Goal: Information Seeking & Learning: Learn about a topic

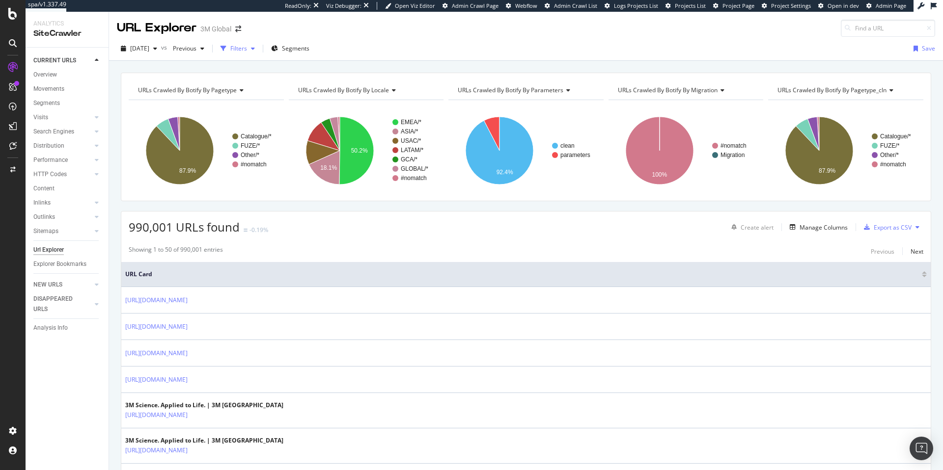
click at [247, 51] on div "Filters" at bounding box center [238, 48] width 17 height 8
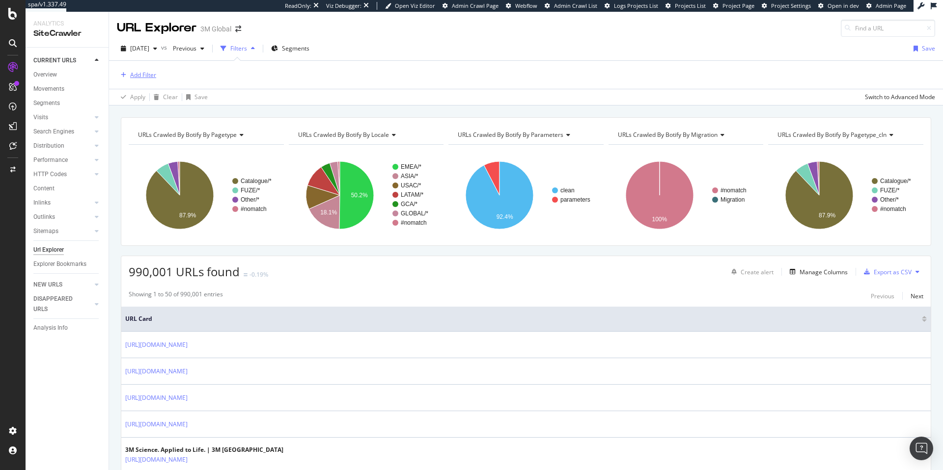
click at [139, 72] on div "Add Filter" at bounding box center [143, 75] width 26 height 8
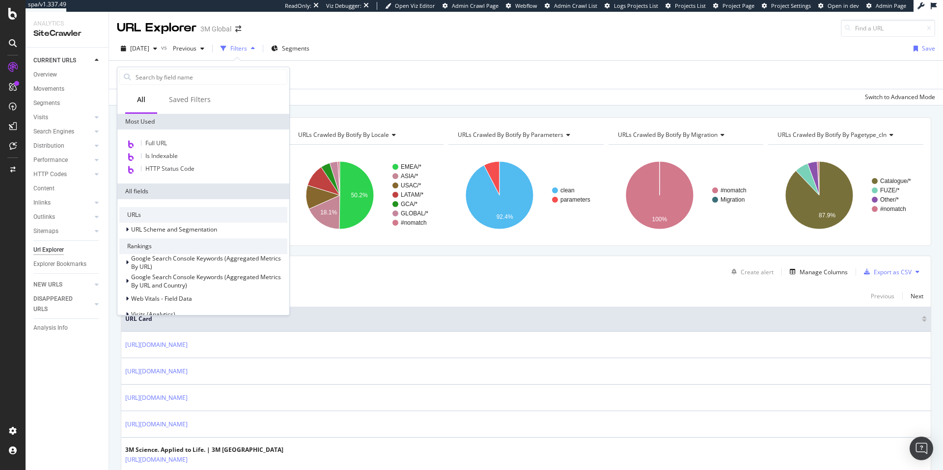
click at [344, 77] on div "Add Filter" at bounding box center [526, 75] width 818 height 28
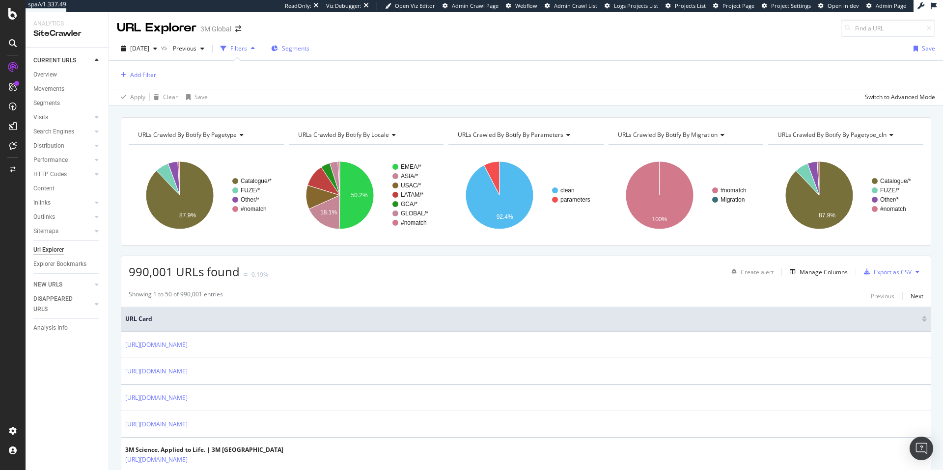
click at [309, 45] on span "Segments" at bounding box center [295, 48] width 27 height 8
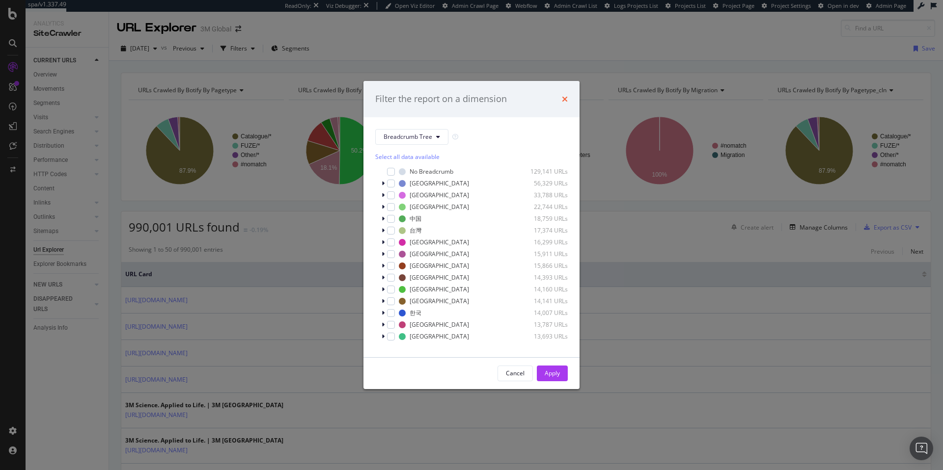
click at [566, 96] on icon "times" at bounding box center [565, 99] width 6 height 8
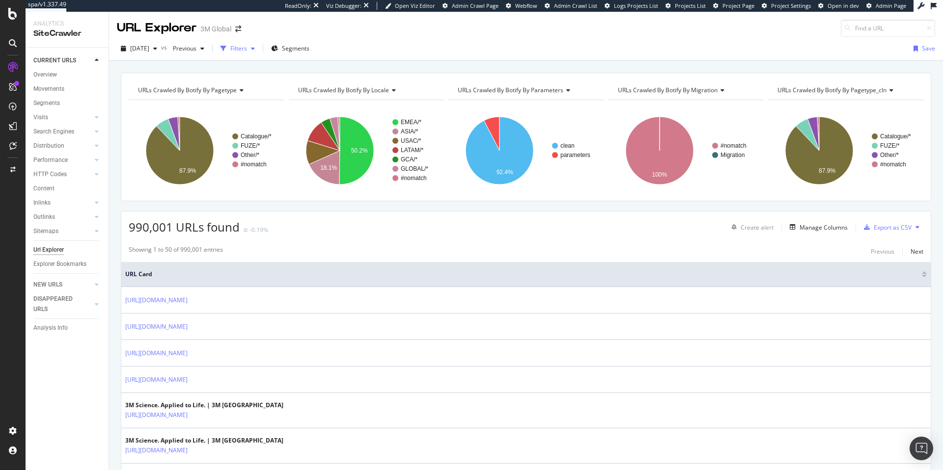
click at [247, 49] on div "Filters" at bounding box center [238, 48] width 17 height 8
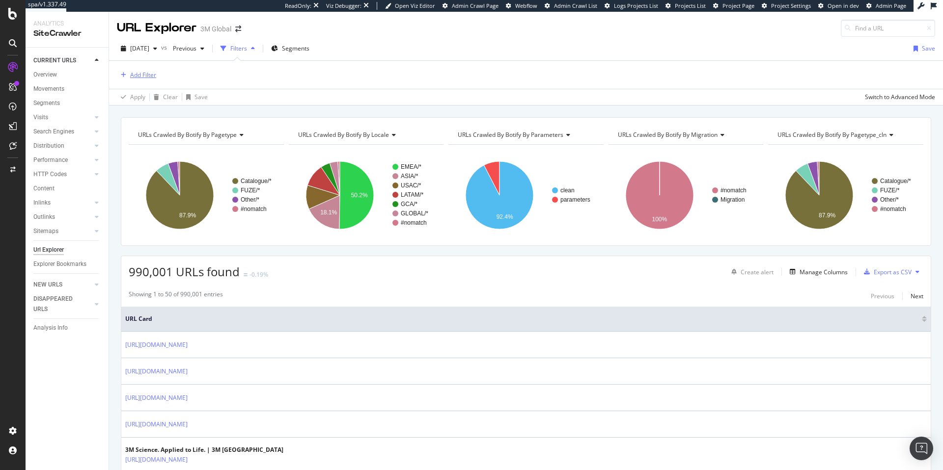
click at [139, 75] on div "Add Filter" at bounding box center [143, 75] width 26 height 8
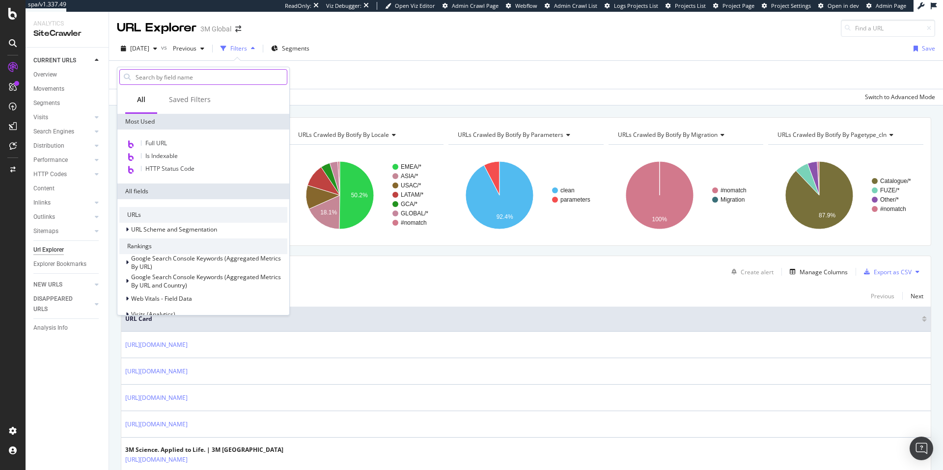
click at [181, 77] on input "text" at bounding box center [211, 77] width 152 height 15
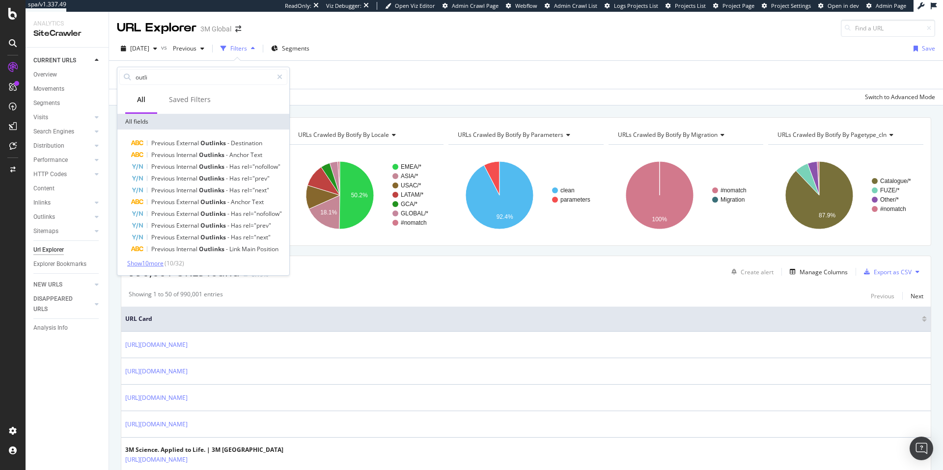
type input "outli"
click at [164, 264] on span "Show 10 more" at bounding box center [145, 263] width 36 height 8
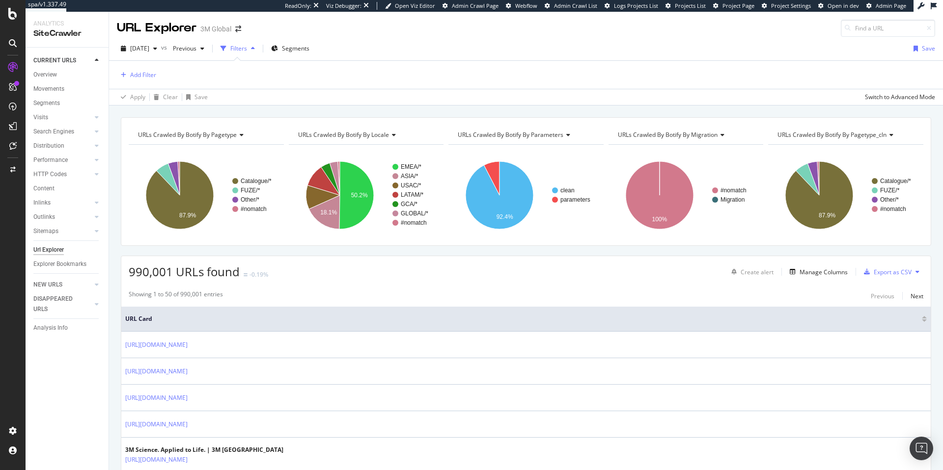
click at [333, 63] on div "Add Filter" at bounding box center [526, 75] width 818 height 28
click at [901, 99] on div "Switch to Advanced Mode" at bounding box center [900, 97] width 70 height 8
click at [901, 100] on div "Switch back to Simple mode" at bounding box center [897, 97] width 76 height 8
click at [901, 100] on div "Switch to Advanced Mode" at bounding box center [900, 97] width 70 height 8
click at [199, 74] on div "Add Filter Group" at bounding box center [196, 75] width 45 height 8
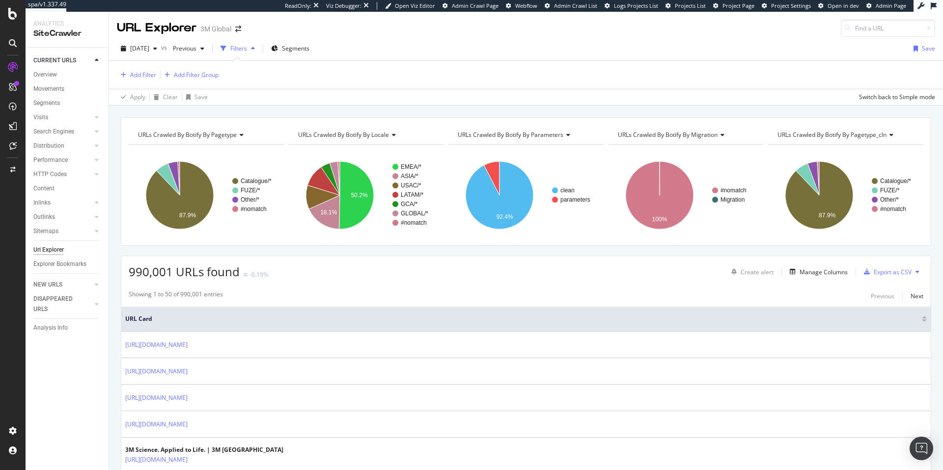
click at [446, 81] on div "Add Filter Add Filter Group" at bounding box center [526, 75] width 818 height 28
click at [908, 96] on div "Switch back to Simple mode" at bounding box center [897, 97] width 76 height 8
click at [241, 137] on icon at bounding box center [240, 135] width 7 height 6
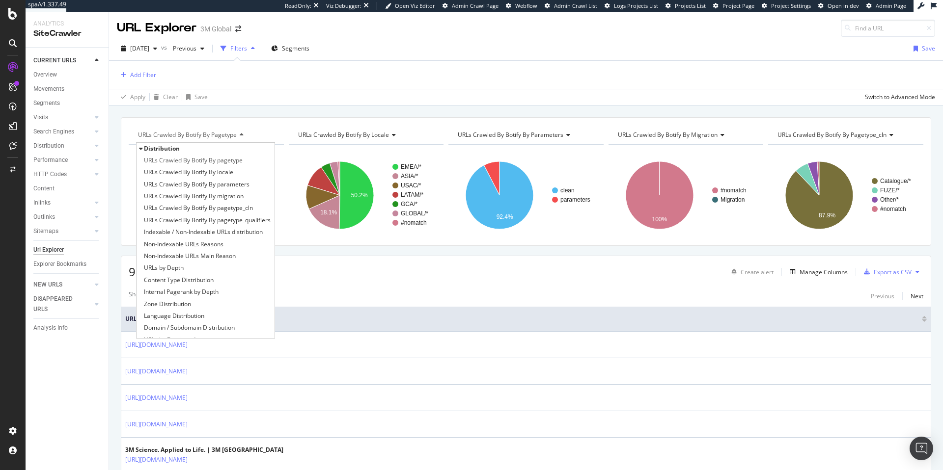
click at [270, 118] on div "URLs Crawled By Botify By pagetype Distribution URLs Crawled By Botify By paget…" at bounding box center [526, 181] width 810 height 129
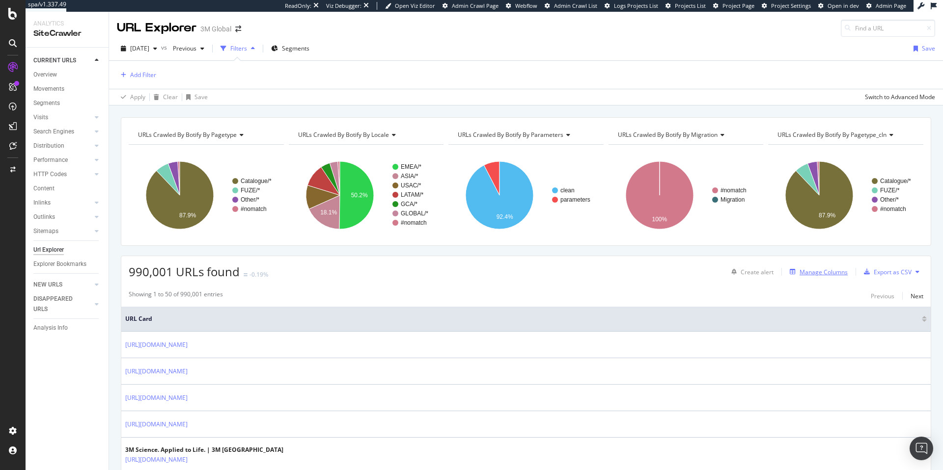
click at [818, 275] on div "Manage Columns" at bounding box center [823, 272] width 48 height 8
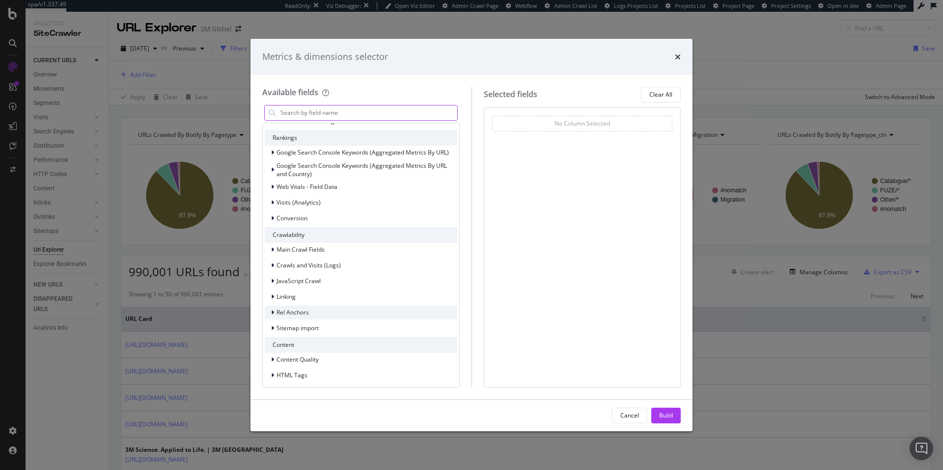
scroll to position [130, 0]
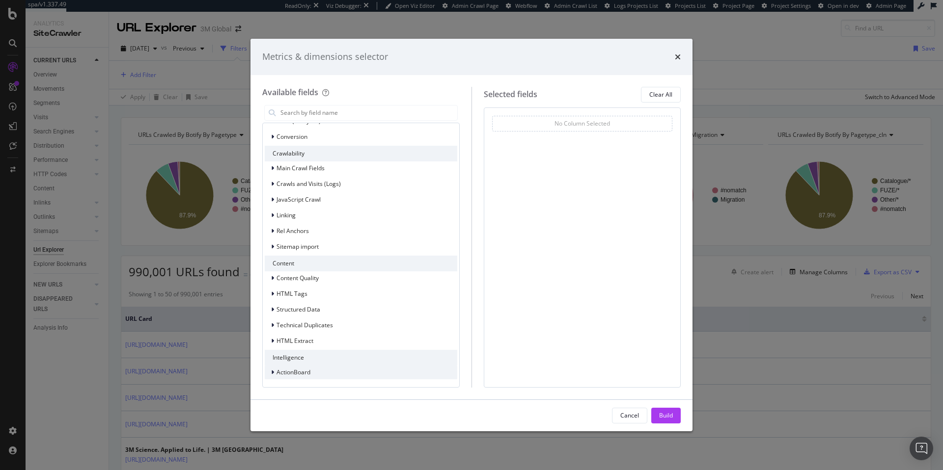
click at [300, 376] on span "ActionBoard" at bounding box center [293, 372] width 34 height 8
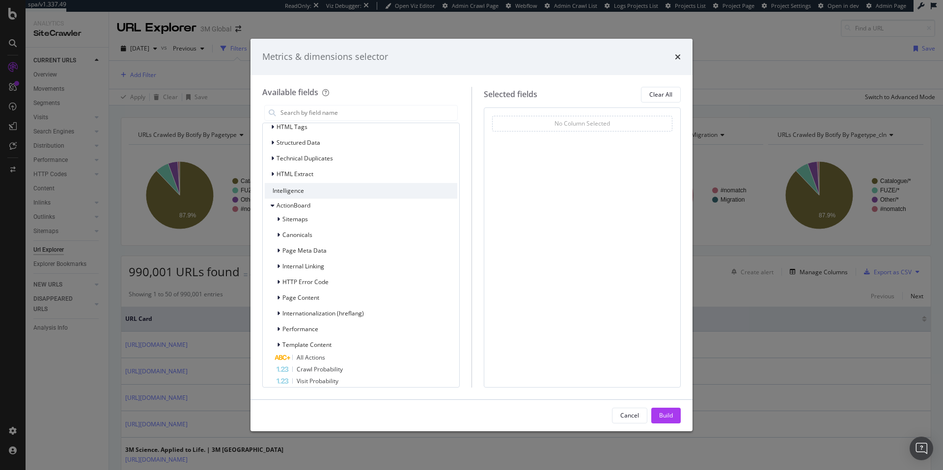
scroll to position [304, 0]
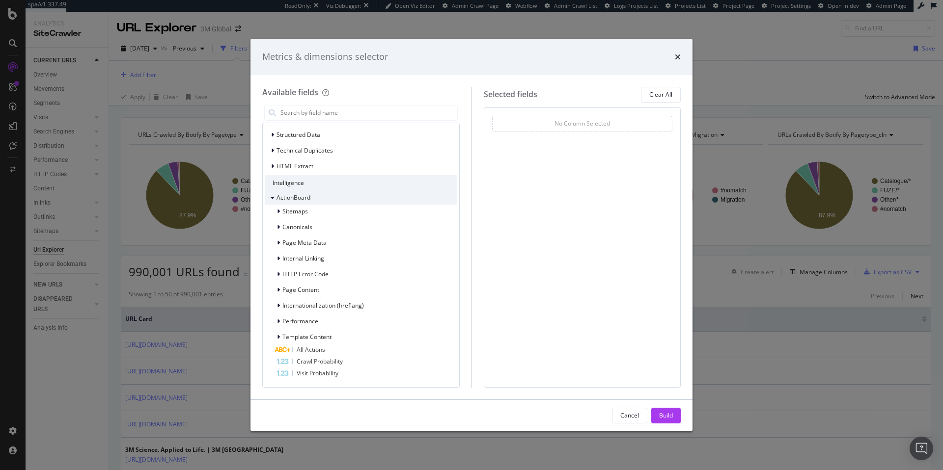
click at [286, 196] on span "ActionBoard" at bounding box center [293, 197] width 34 height 8
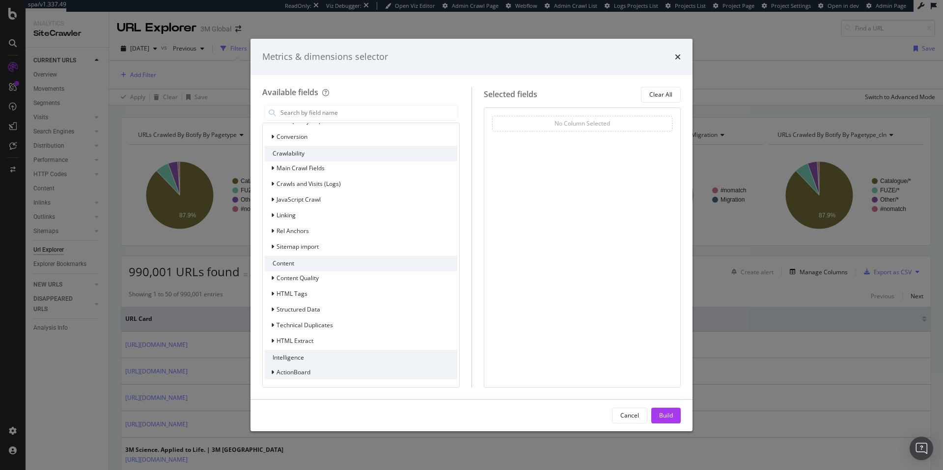
scroll to position [130, 0]
click at [329, 116] on input "modal" at bounding box center [368, 113] width 178 height 15
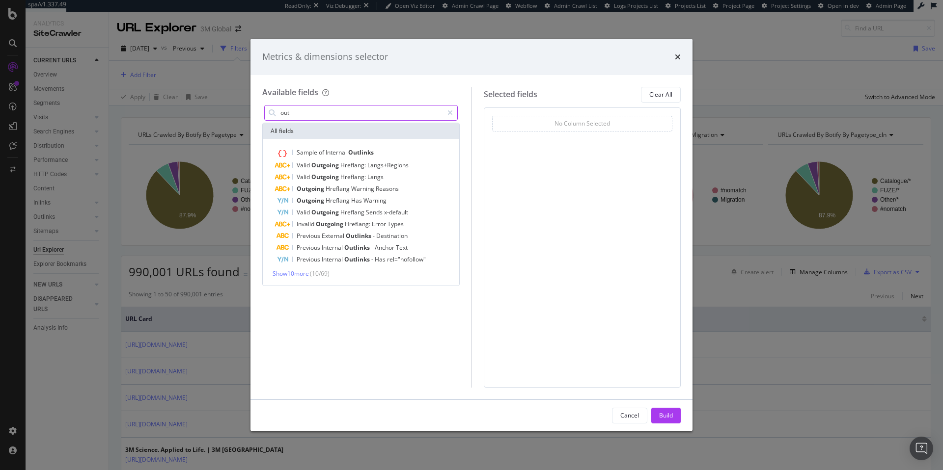
scroll to position [0, 0]
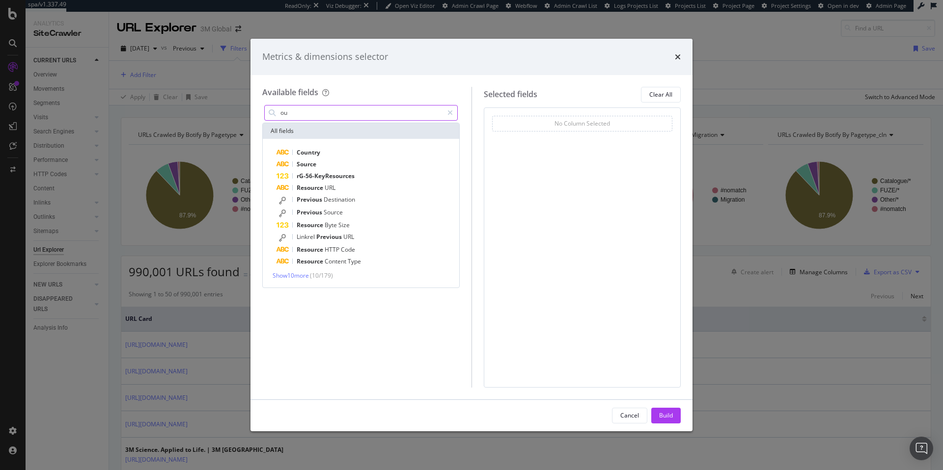
type input "o"
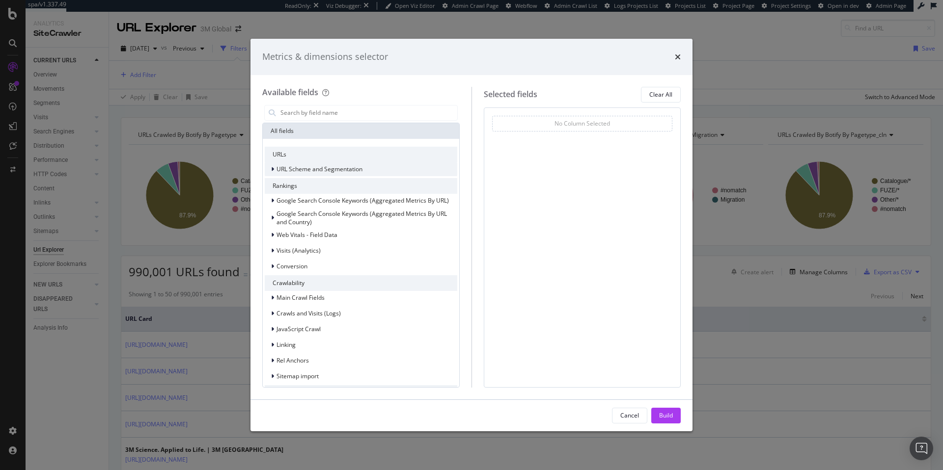
click at [329, 170] on span "URL Scheme and Segmentation" at bounding box center [319, 169] width 86 height 8
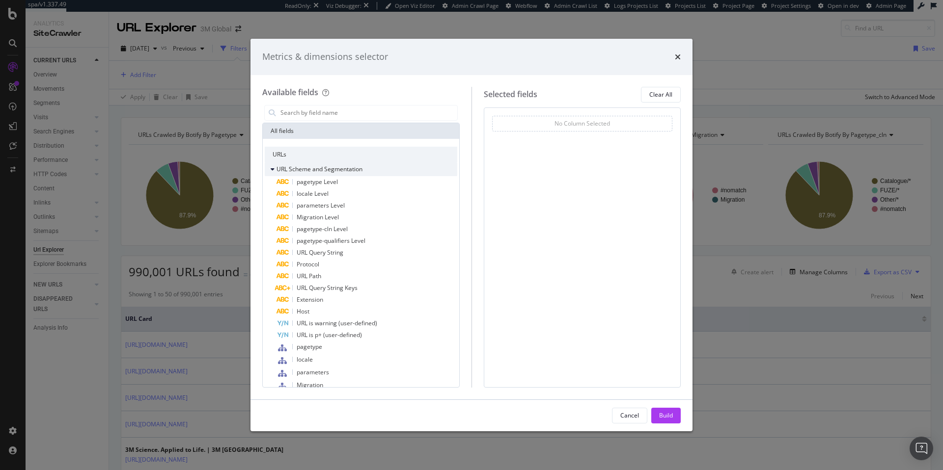
click at [333, 165] on span "URL Scheme and Segmentation" at bounding box center [319, 169] width 86 height 8
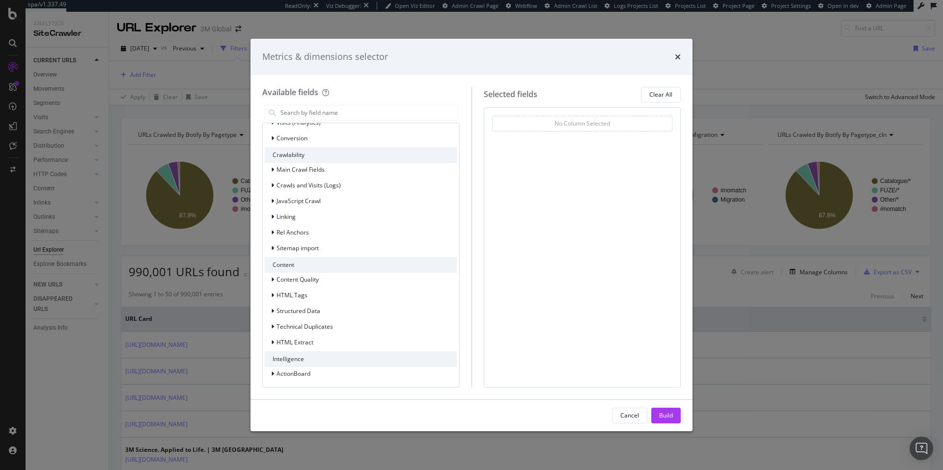
scroll to position [129, 0]
click at [327, 171] on div "Main Crawl Fields" at bounding box center [361, 169] width 192 height 14
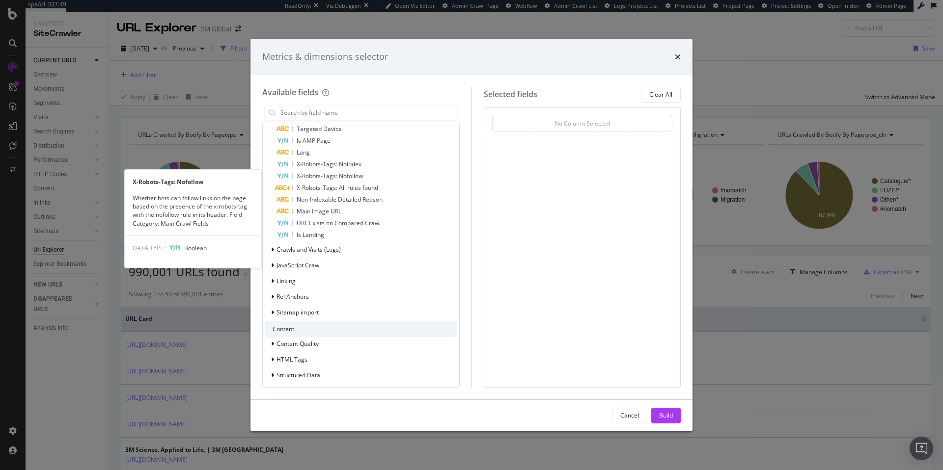
scroll to position [408, 0]
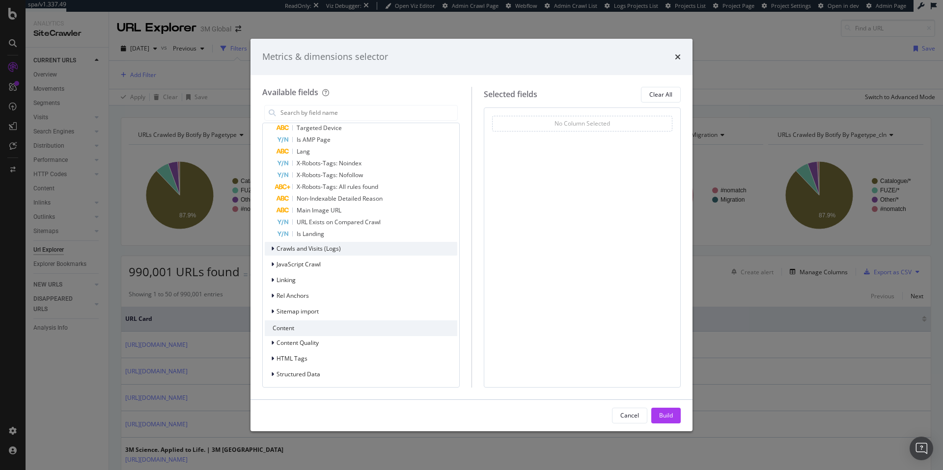
click at [331, 251] on span "Crawls and Visits (Logs)" at bounding box center [308, 249] width 64 height 8
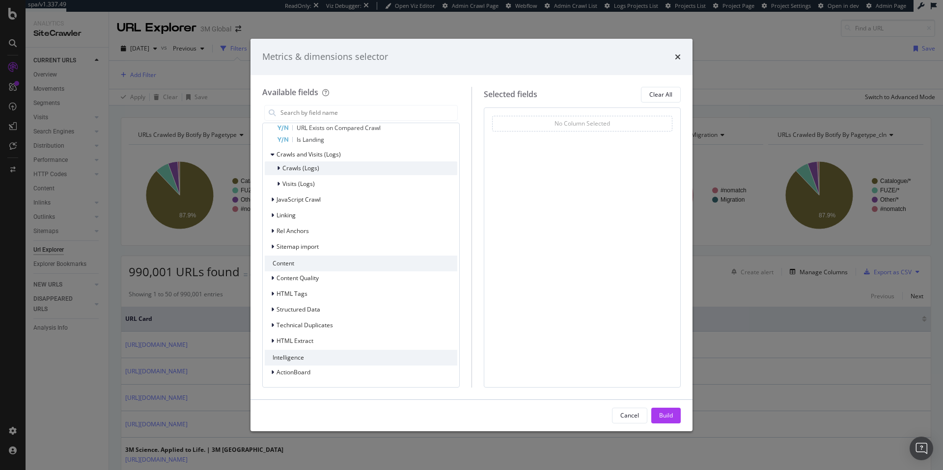
click at [312, 165] on span "Crawls (Logs)" at bounding box center [300, 168] width 37 height 8
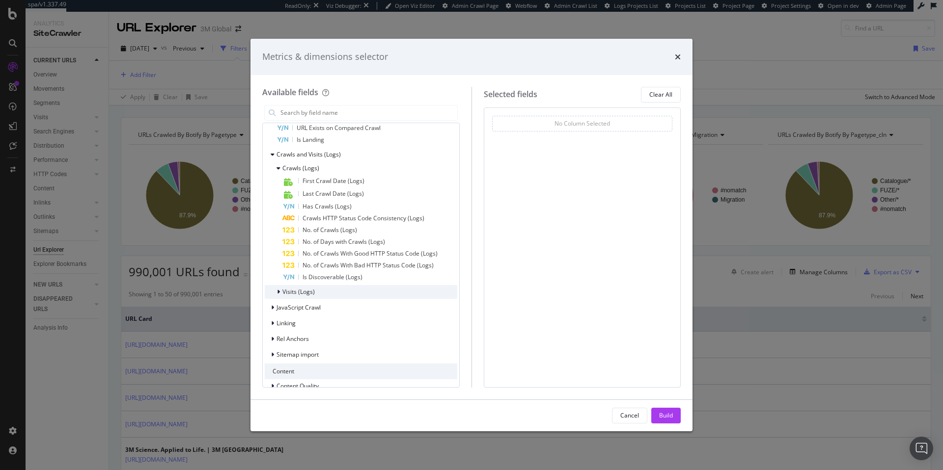
click at [309, 292] on span "Visits (Logs)" at bounding box center [298, 292] width 32 height 8
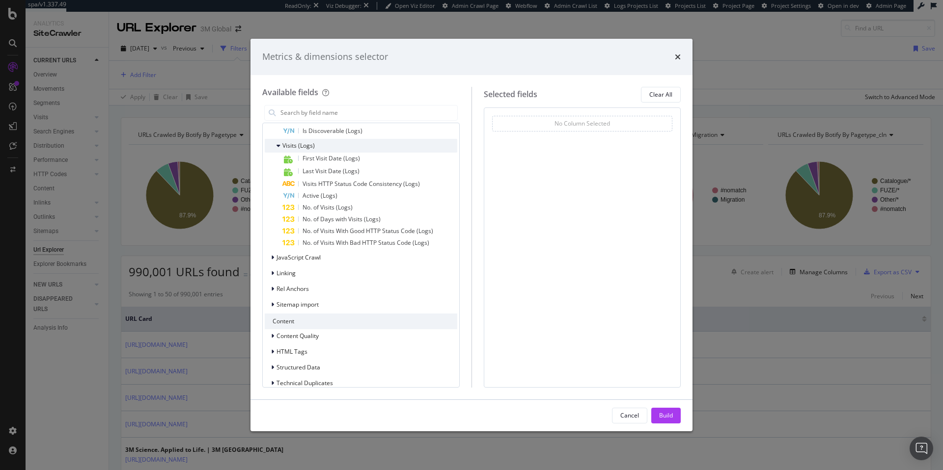
scroll to position [657, 0]
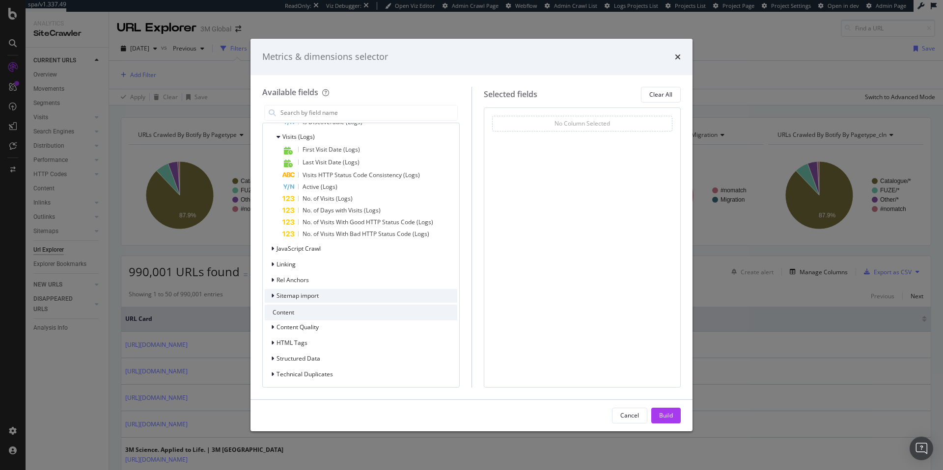
click at [311, 292] on span "Sitemap import" at bounding box center [297, 296] width 42 height 8
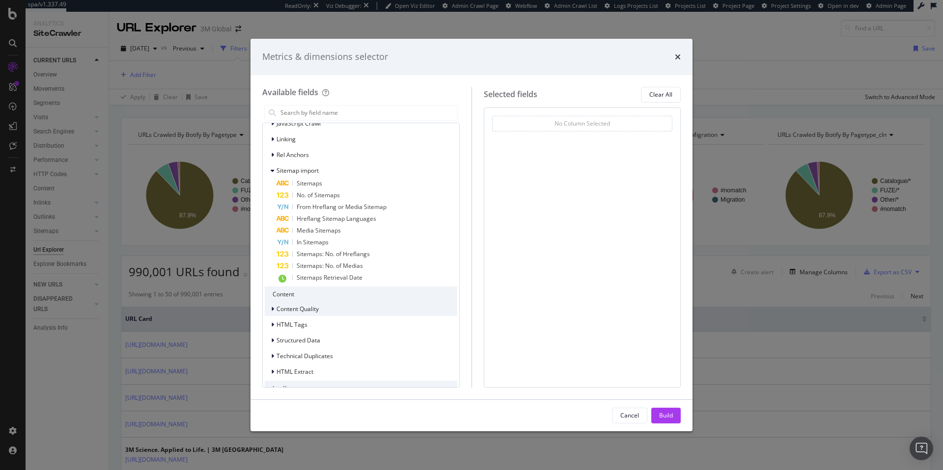
scroll to position [813, 0]
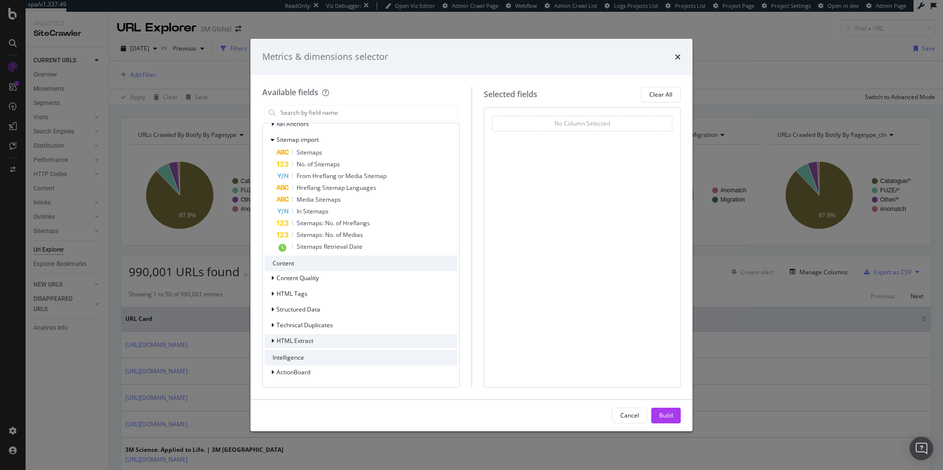
click at [309, 341] on span "HTML Extract" at bounding box center [294, 341] width 37 height 8
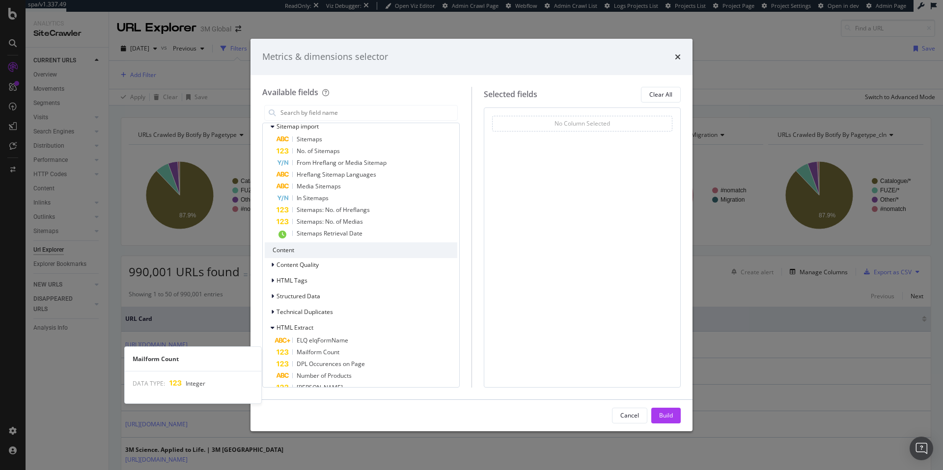
scroll to position [826, 0]
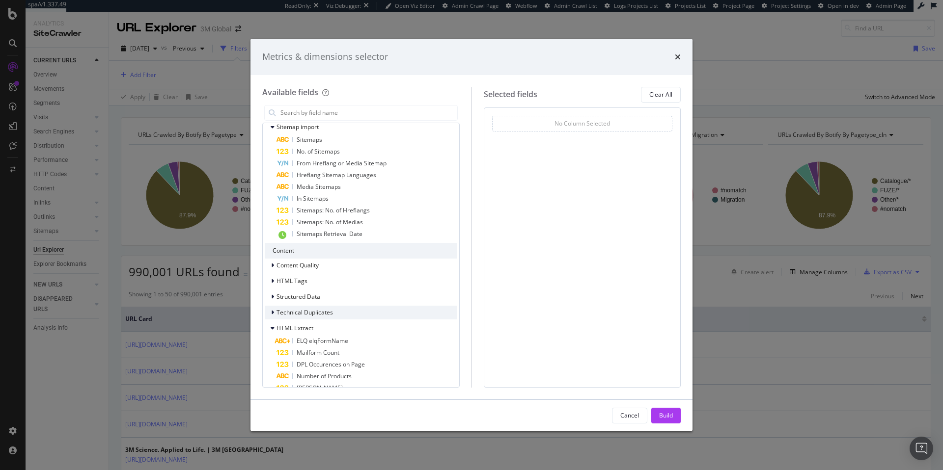
click at [309, 315] on span "Technical Duplicates" at bounding box center [304, 312] width 56 height 8
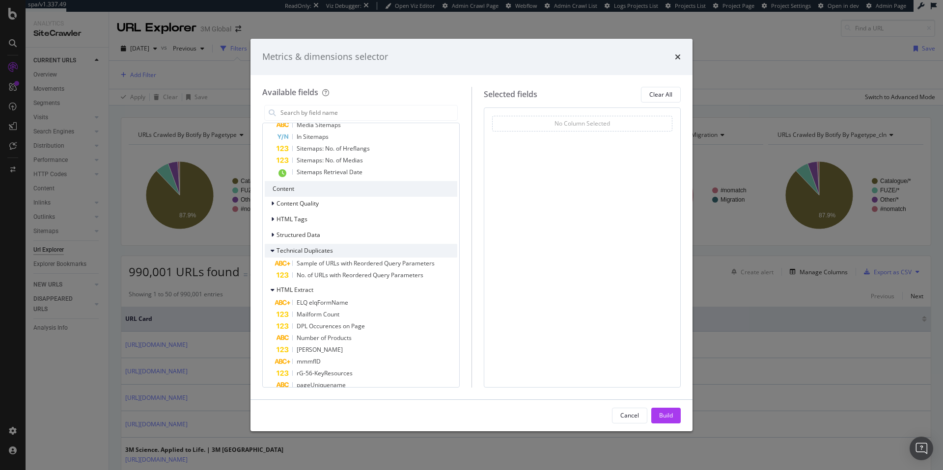
scroll to position [886, 0]
click at [314, 236] on span "Structured Data" at bounding box center [298, 236] width 44 height 8
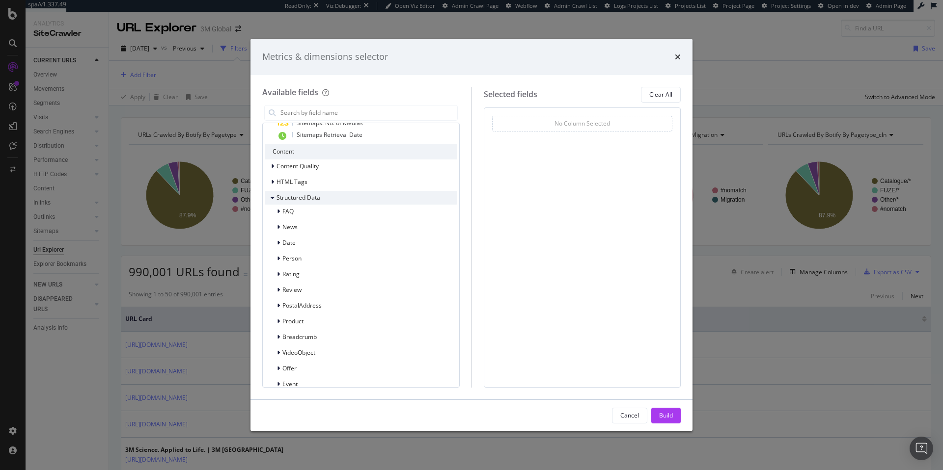
scroll to position [919, 0]
click at [304, 193] on div "HTML Tags" at bounding box center [361, 189] width 192 height 14
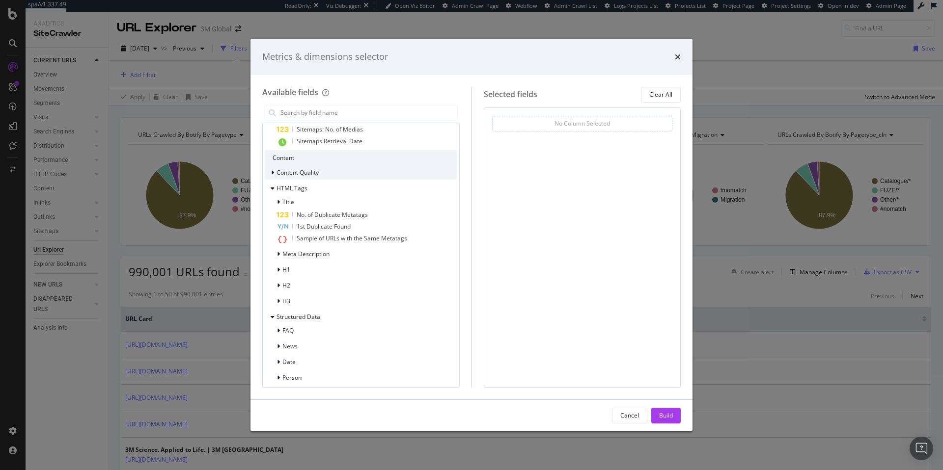
click at [307, 175] on span "Content Quality" at bounding box center [297, 172] width 42 height 8
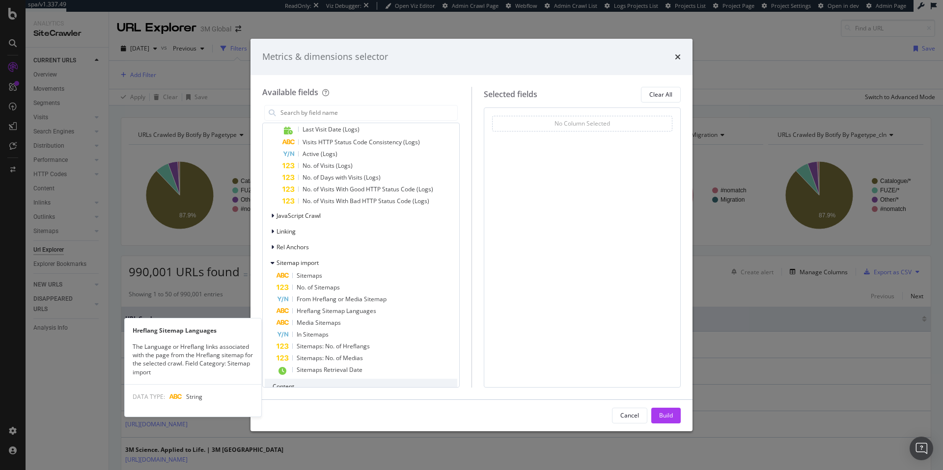
scroll to position [669, 0]
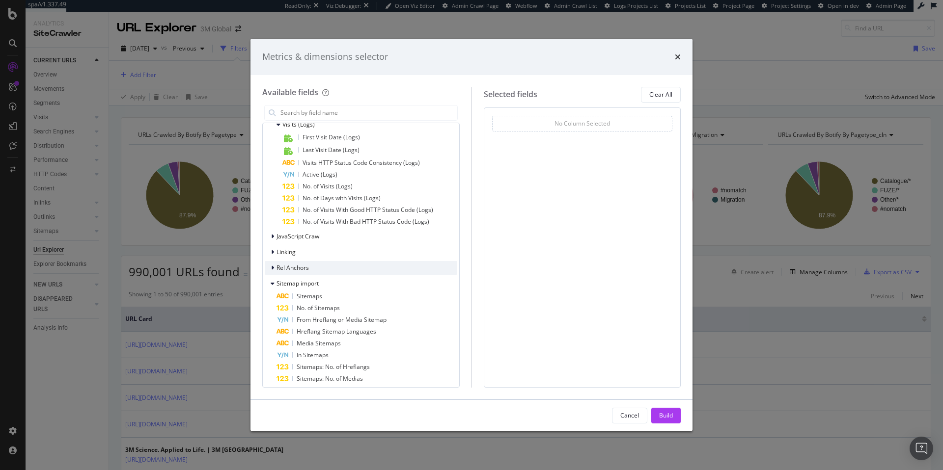
click at [312, 271] on div "Rel Anchors" at bounding box center [361, 268] width 192 height 14
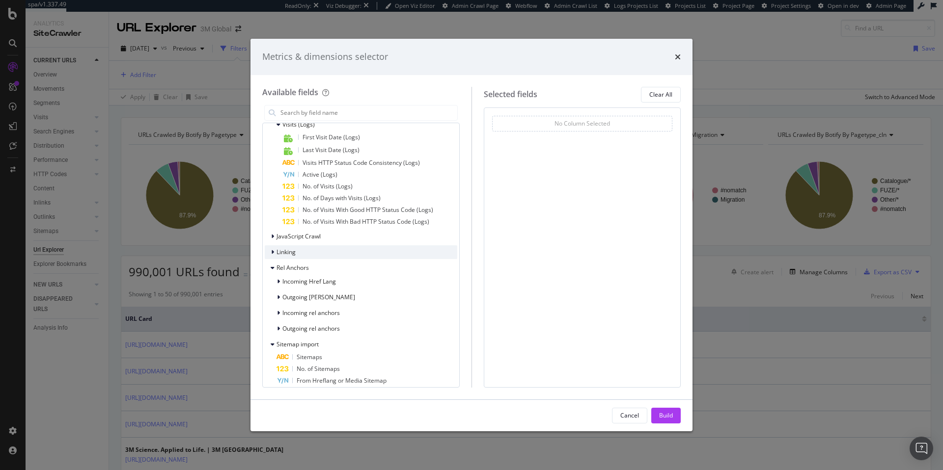
click at [312, 247] on div "Linking" at bounding box center [361, 253] width 192 height 14
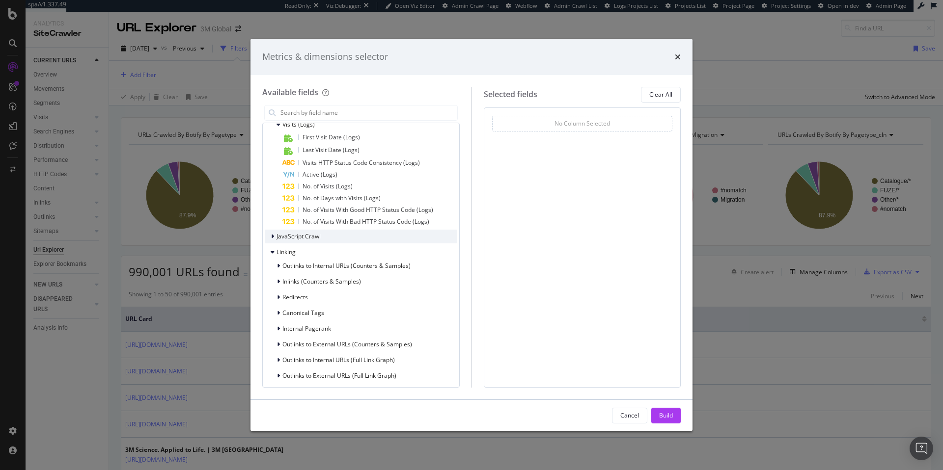
click at [312, 237] on span "JavaScript Crawl" at bounding box center [298, 236] width 44 height 8
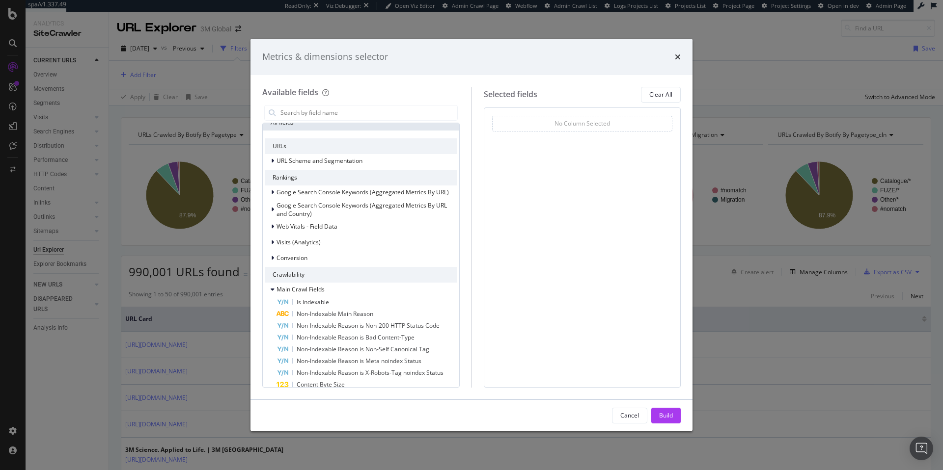
scroll to position [0, 0]
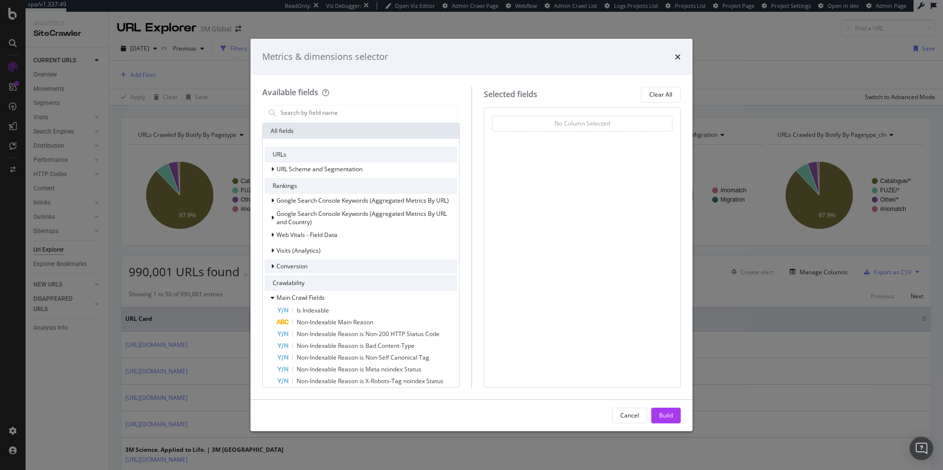
click at [329, 265] on div "Conversion" at bounding box center [361, 267] width 192 height 14
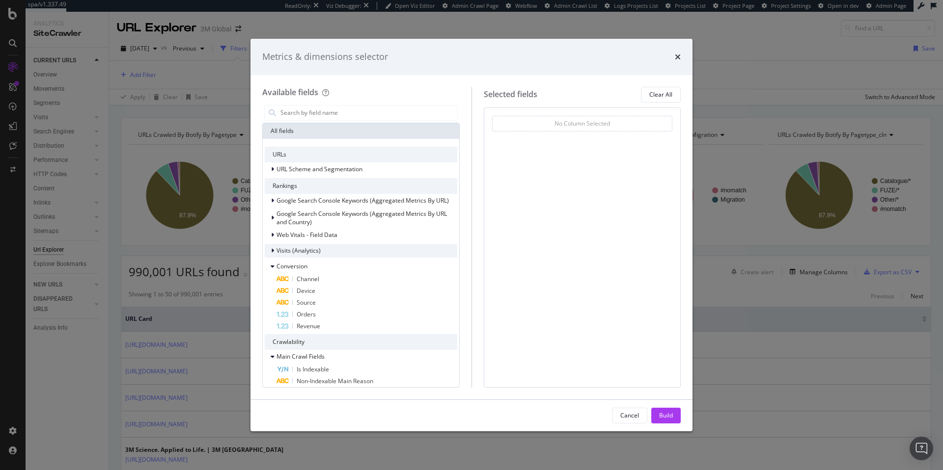
click at [329, 251] on div "Visits (Analytics)" at bounding box center [361, 251] width 192 height 14
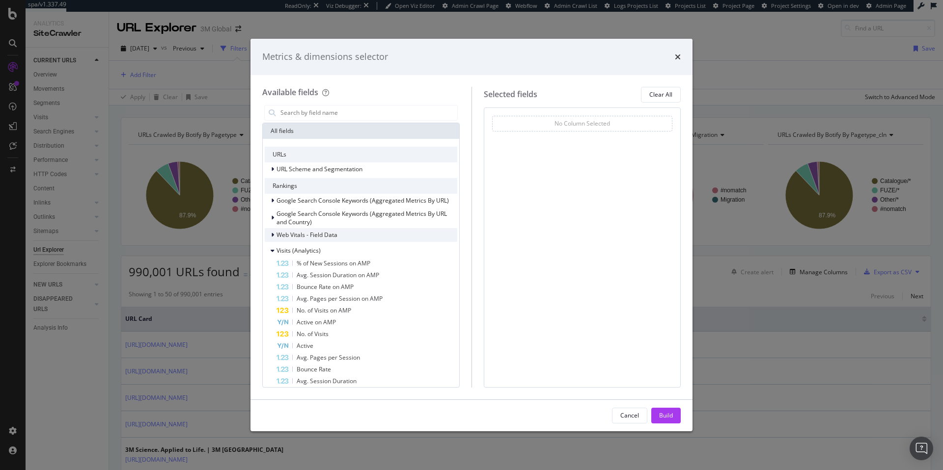
click at [329, 237] on span "Web Vitals - Field Data" at bounding box center [306, 235] width 61 height 8
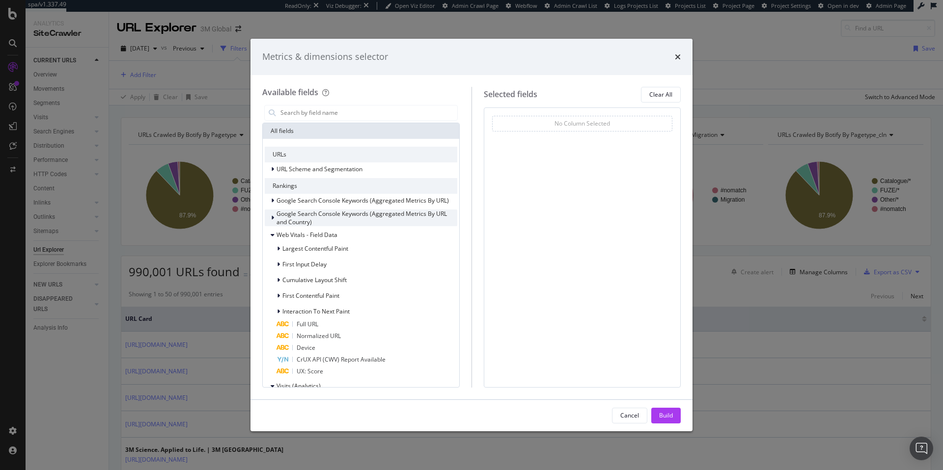
click at [330, 214] on span "Google Search Console Keywords (Aggregated Metrics By URL and Country)" at bounding box center [361, 218] width 170 height 17
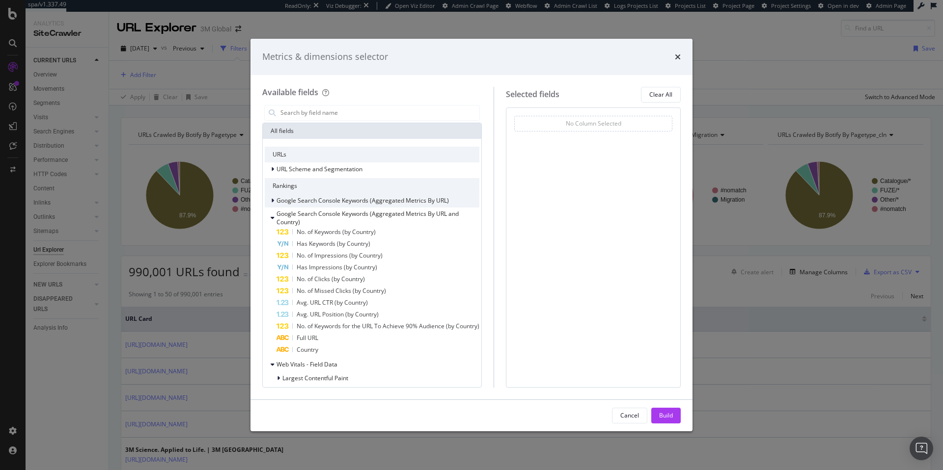
click at [335, 196] on span "Google Search Console Keywords (Aggregated Metrics By URL)" at bounding box center [362, 200] width 172 height 8
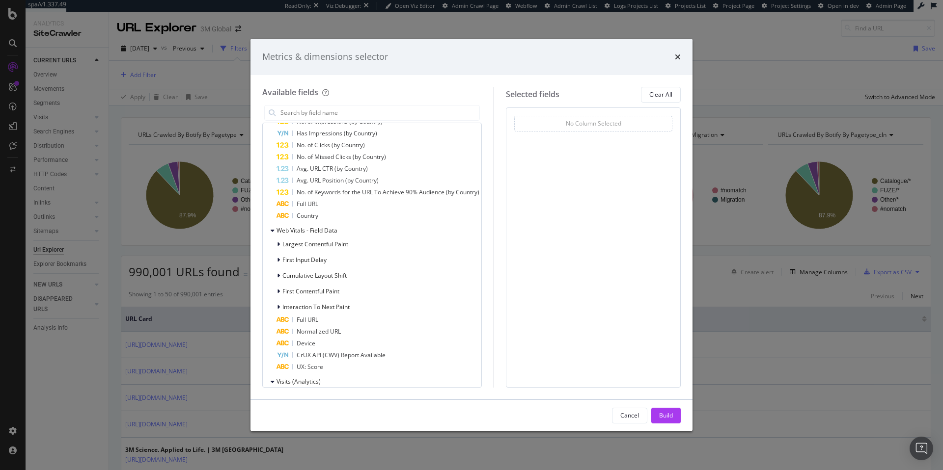
scroll to position [252, 0]
click at [334, 307] on span "Interaction To Next Paint" at bounding box center [315, 306] width 67 height 8
click at [334, 297] on div "First Contentful Paint" at bounding box center [372, 291] width 215 height 14
click at [337, 272] on span "Cumulative Layout Shift" at bounding box center [314, 275] width 64 height 8
click at [336, 257] on div "First Input Delay" at bounding box center [372, 260] width 215 height 14
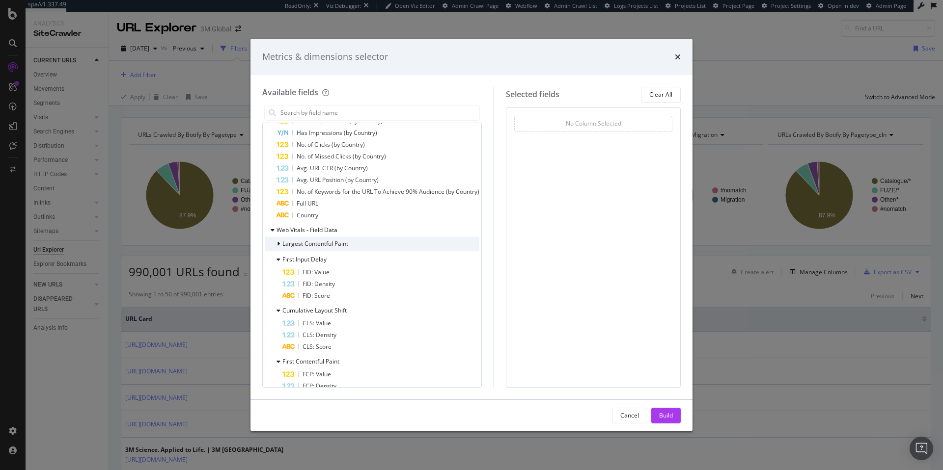
click at [336, 242] on span "Largest Contentful Paint" at bounding box center [315, 244] width 66 height 8
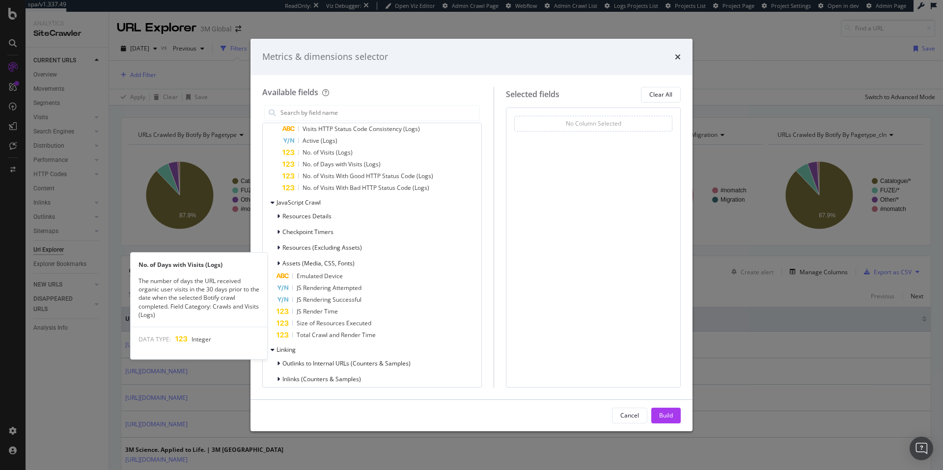
scroll to position [1465, 0]
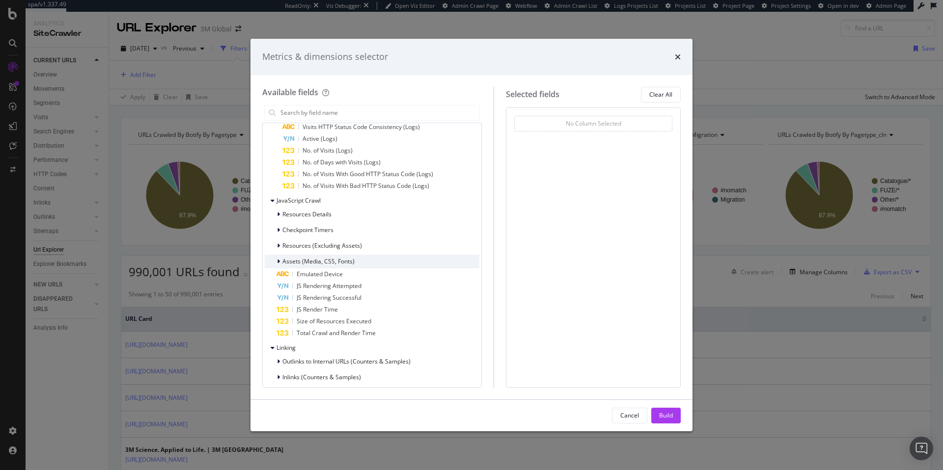
click at [343, 261] on span "Assets (Media, CSS, Fonts)" at bounding box center [318, 261] width 72 height 8
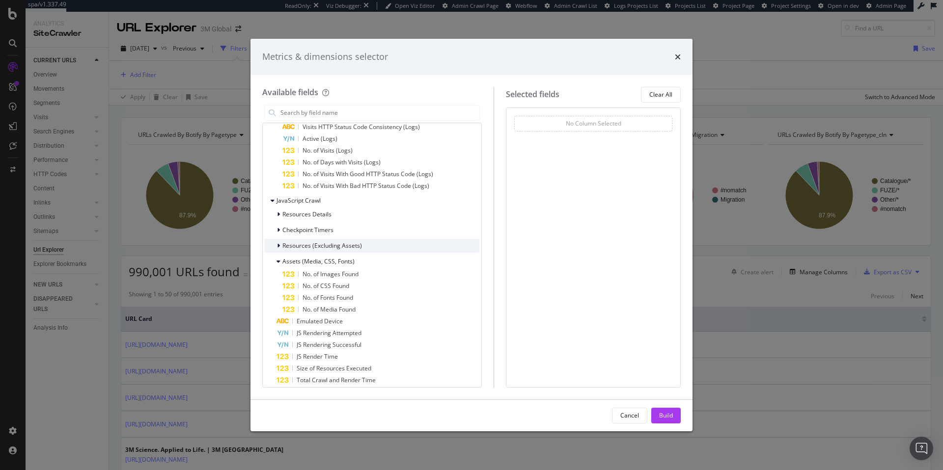
click at [343, 245] on span "Resources (Excluding Assets)" at bounding box center [322, 246] width 80 height 8
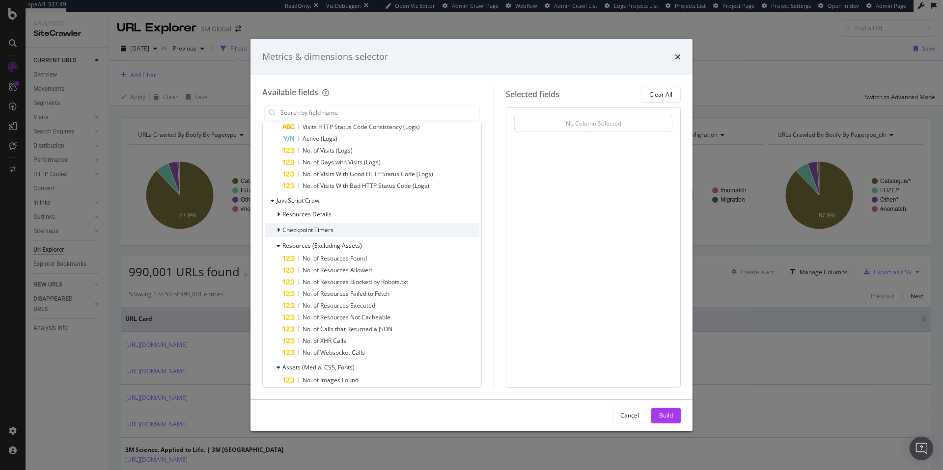
click at [343, 226] on div "Checkpoint Timers" at bounding box center [372, 230] width 215 height 14
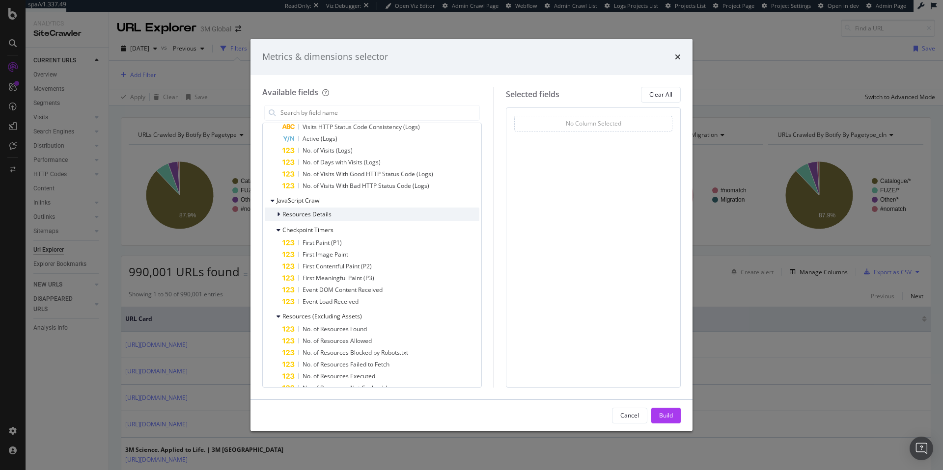
click at [343, 215] on div "Resources Details" at bounding box center [372, 215] width 215 height 14
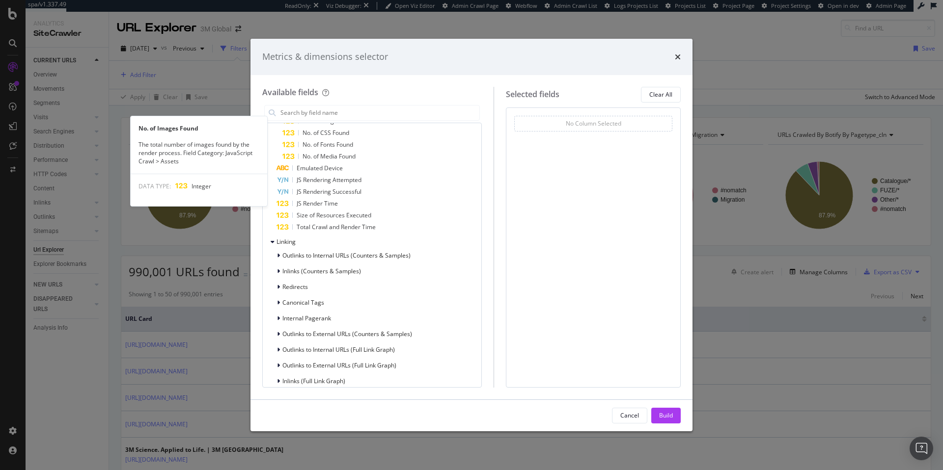
scroll to position [1854, 0]
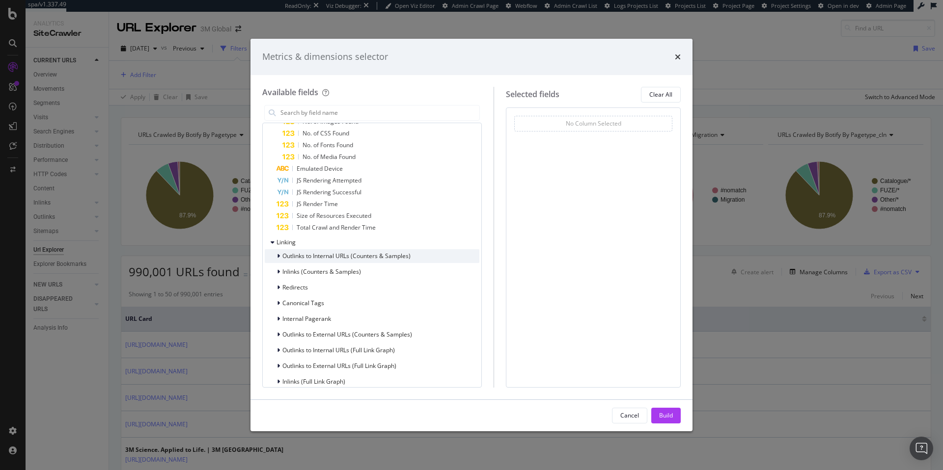
click at [348, 253] on span "Outlinks to Internal URLs (Counters & Samples)" at bounding box center [346, 256] width 128 height 8
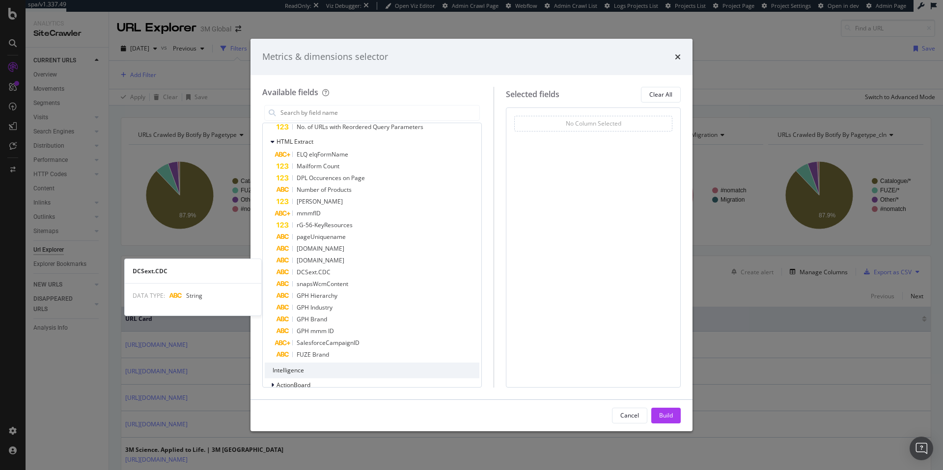
scroll to position [2996, 0]
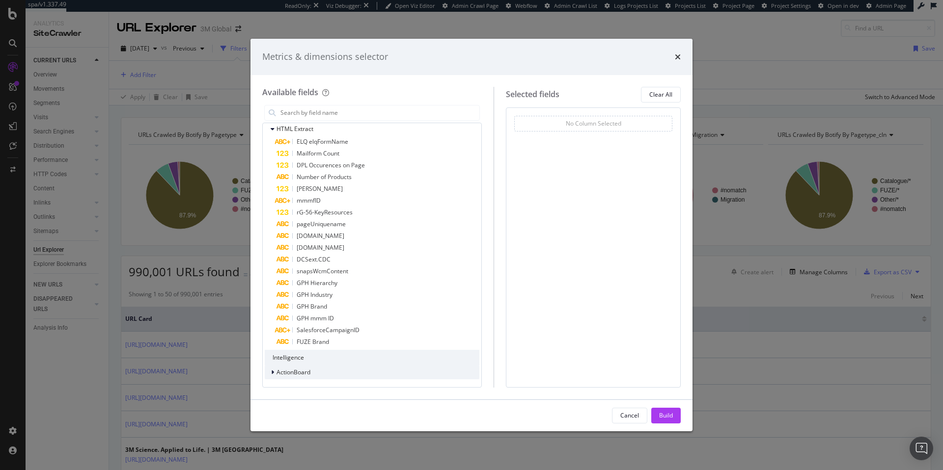
click at [314, 375] on div "ActionBoard" at bounding box center [372, 373] width 215 height 14
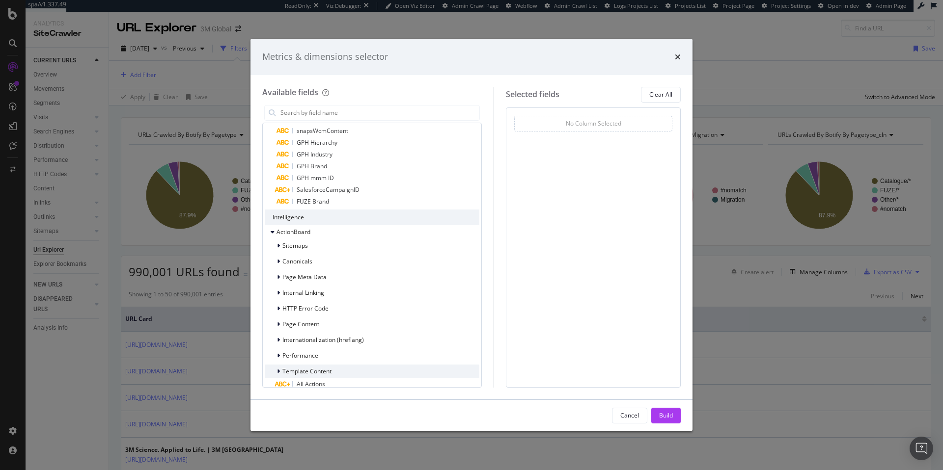
scroll to position [3171, 0]
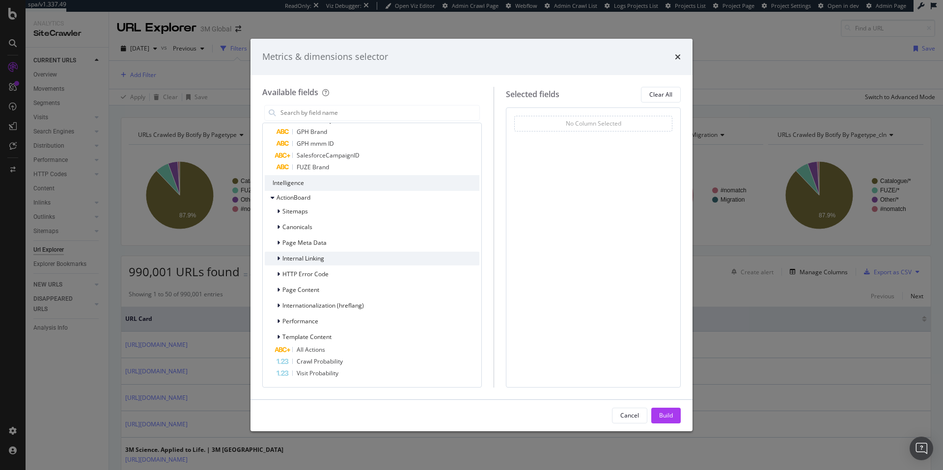
click at [326, 257] on div "Internal Linking" at bounding box center [372, 259] width 215 height 14
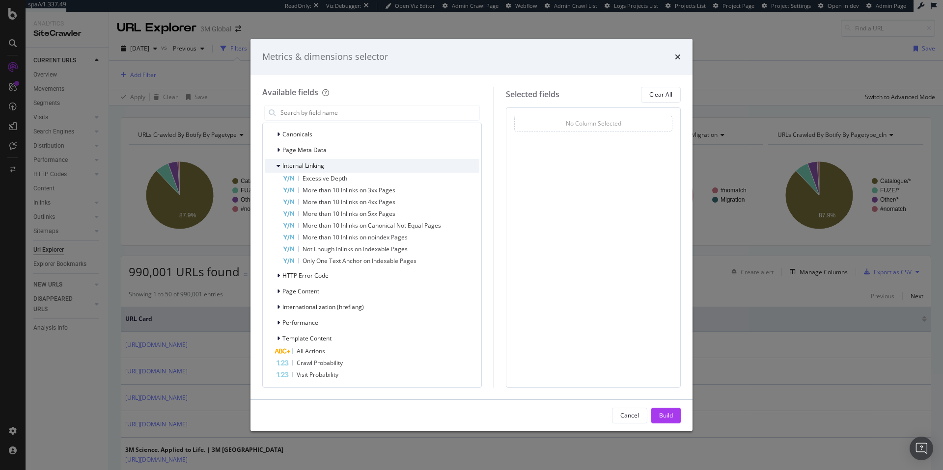
scroll to position [3266, 0]
click at [319, 337] on span "Template Content" at bounding box center [306, 337] width 49 height 8
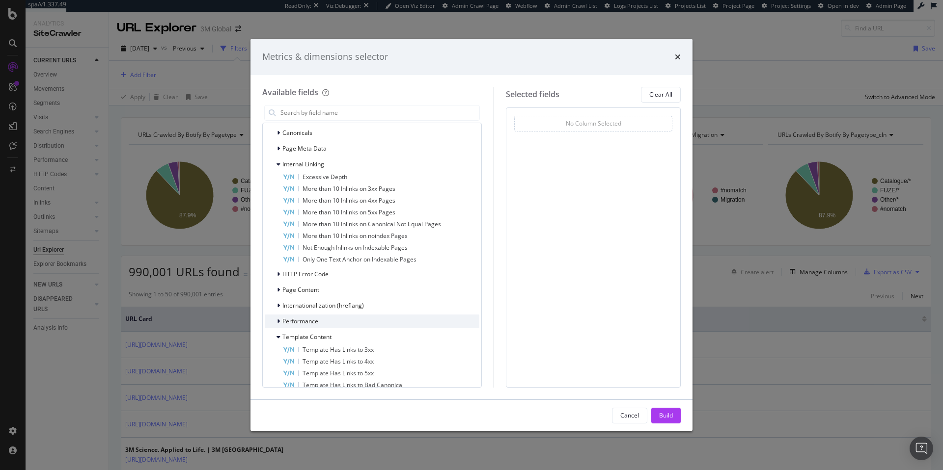
click at [319, 323] on div "Performance" at bounding box center [372, 322] width 215 height 14
click at [319, 302] on span "Internationalization (hreflang)" at bounding box center [323, 306] width 82 height 8
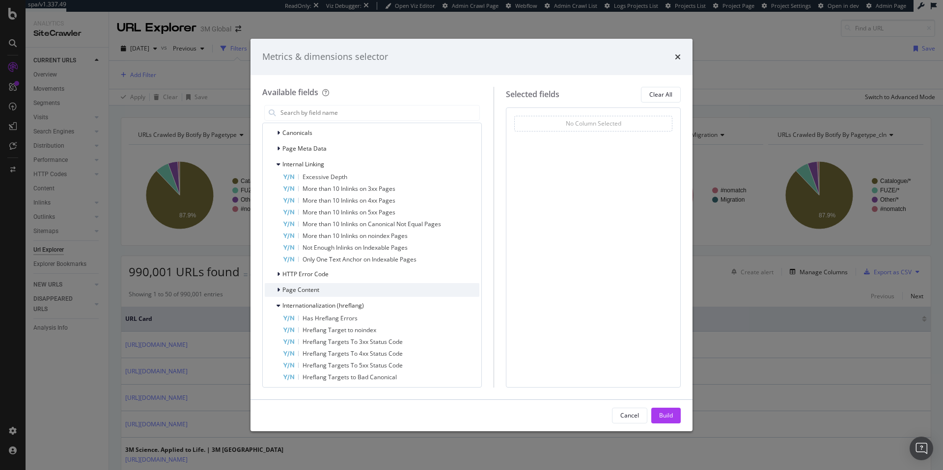
click at [319, 286] on div "Page Content" at bounding box center [372, 290] width 215 height 14
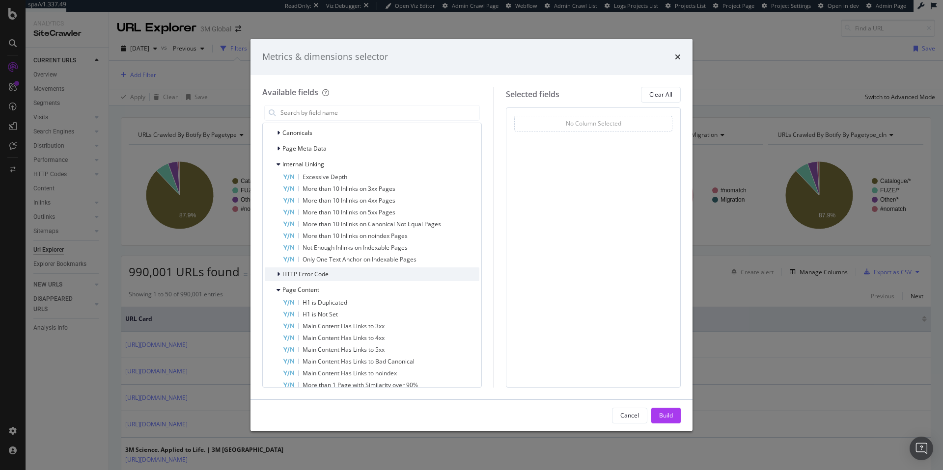
click at [319, 272] on span "HTTP Error Code" at bounding box center [305, 274] width 46 height 8
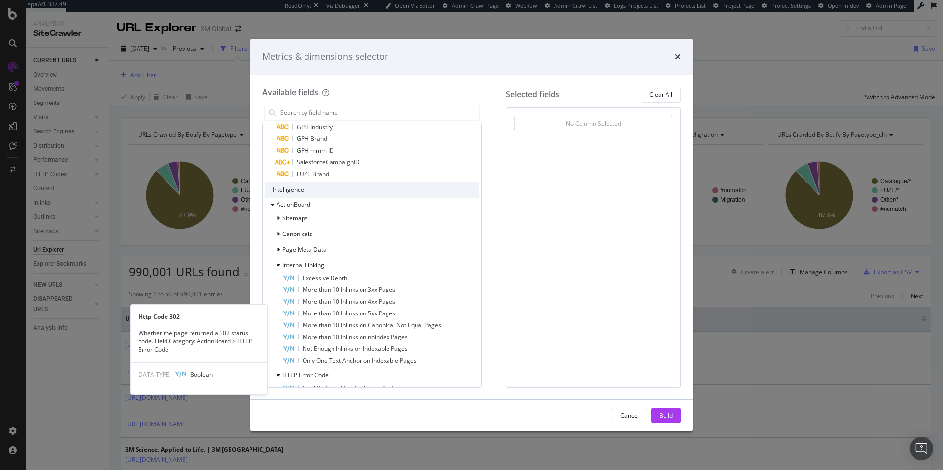
scroll to position [3124, 0]
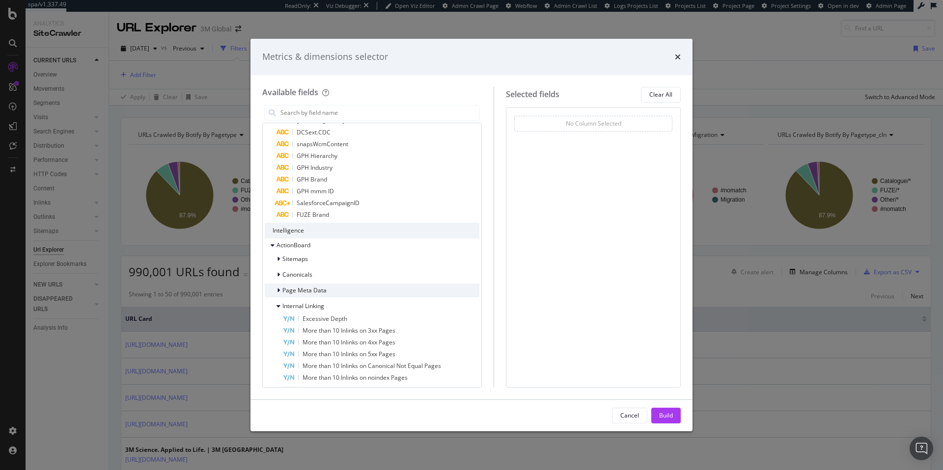
click at [332, 290] on div "Page Meta Data" at bounding box center [372, 291] width 215 height 14
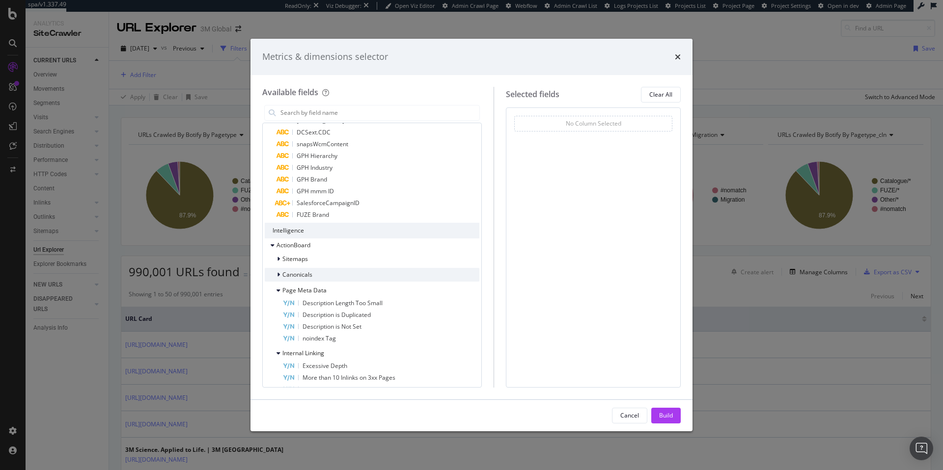
click at [333, 272] on div "Canonicals" at bounding box center [372, 275] width 215 height 14
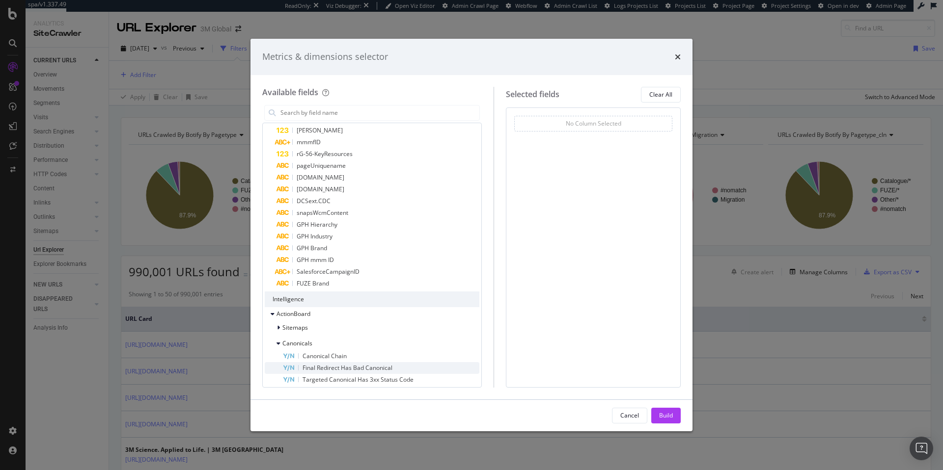
scroll to position [3050, 0]
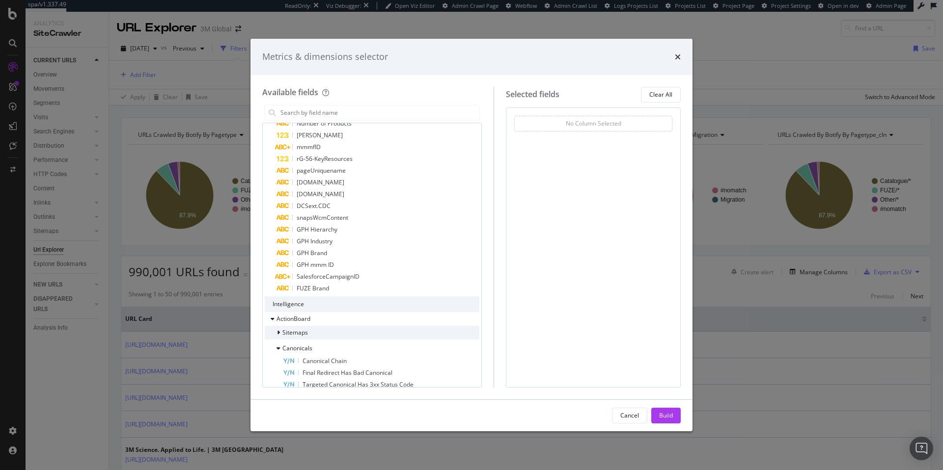
click at [341, 329] on div "Sitemaps" at bounding box center [372, 333] width 215 height 14
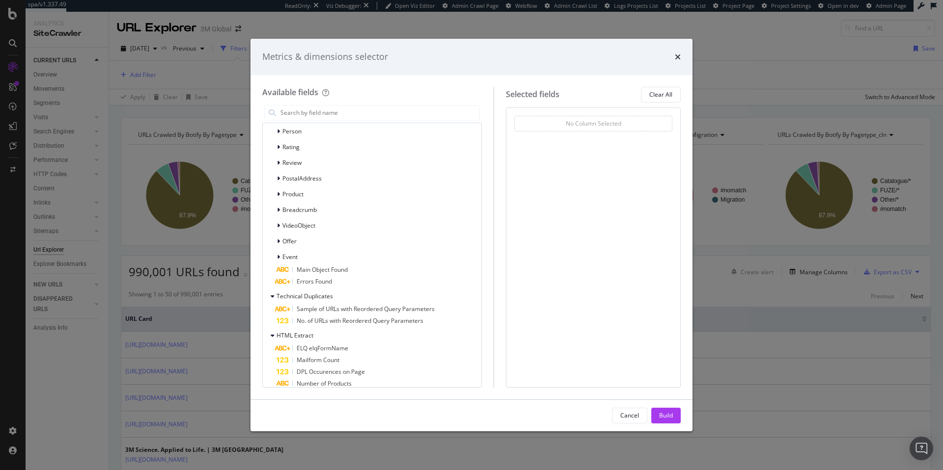
scroll to position [2786, 0]
click at [345, 257] on div "Event" at bounding box center [372, 261] width 215 height 14
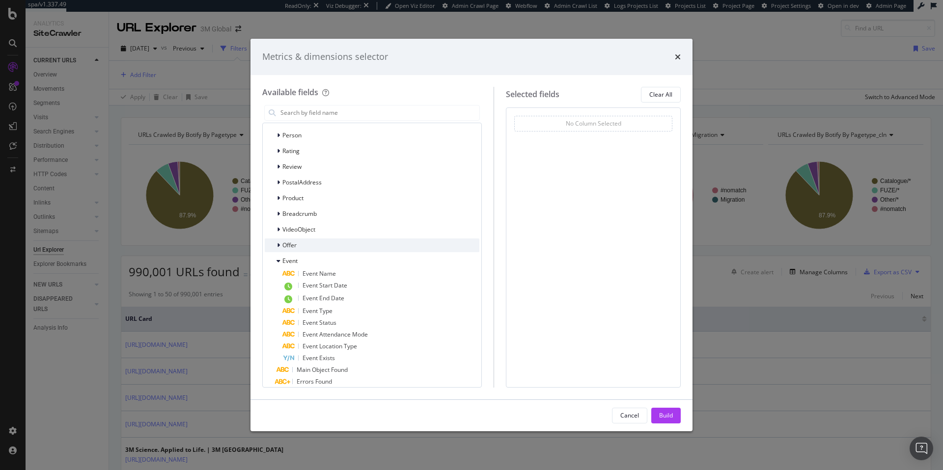
click at [343, 244] on div "Offer" at bounding box center [372, 246] width 215 height 14
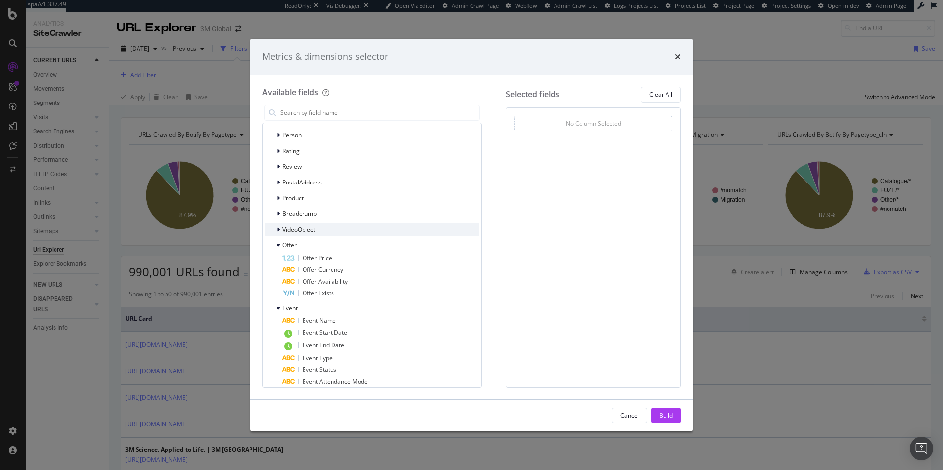
click at [334, 229] on div "VideoObject" at bounding box center [372, 230] width 215 height 14
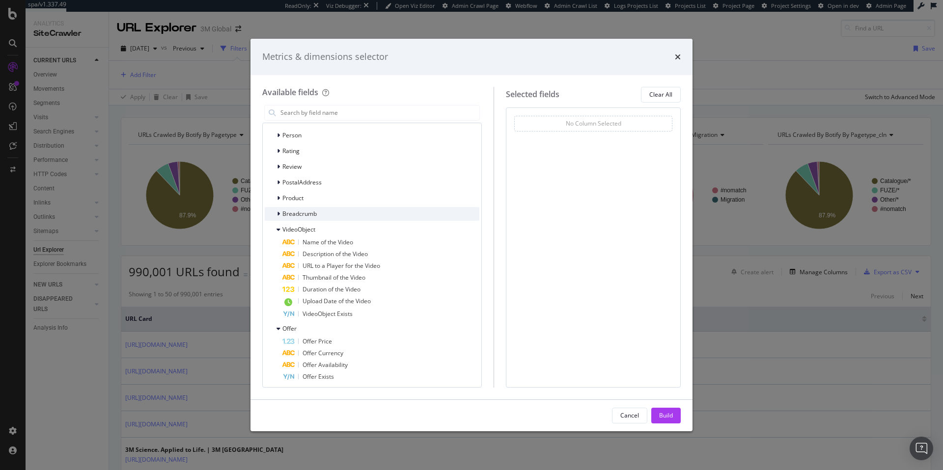
click at [325, 215] on div "Breadcrumb" at bounding box center [372, 214] width 215 height 14
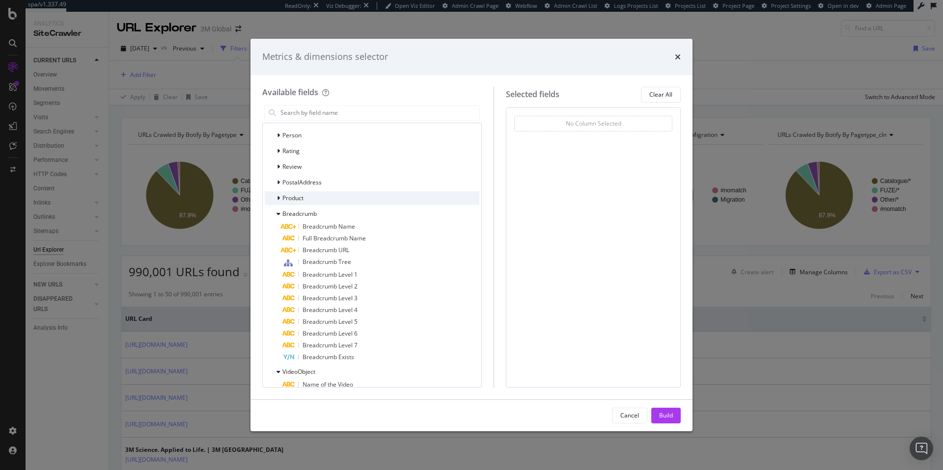
click at [319, 199] on div "Product" at bounding box center [372, 199] width 215 height 14
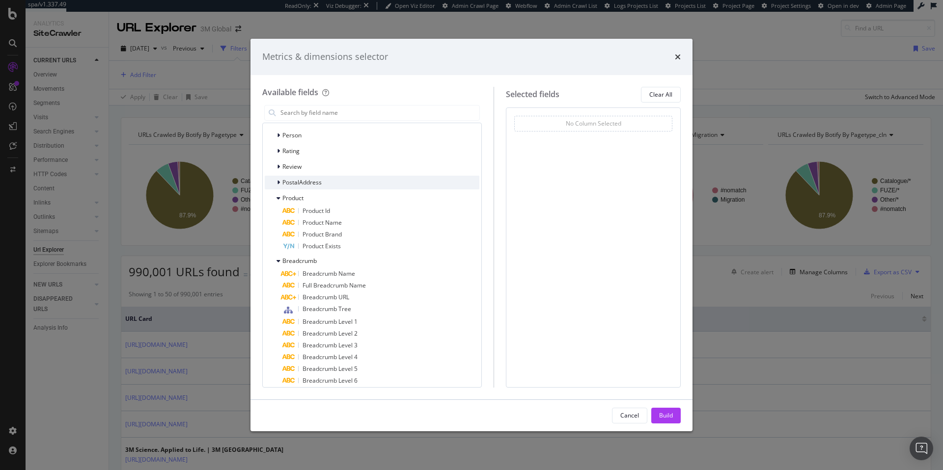
click at [322, 182] on div "PostalAddress" at bounding box center [372, 183] width 215 height 14
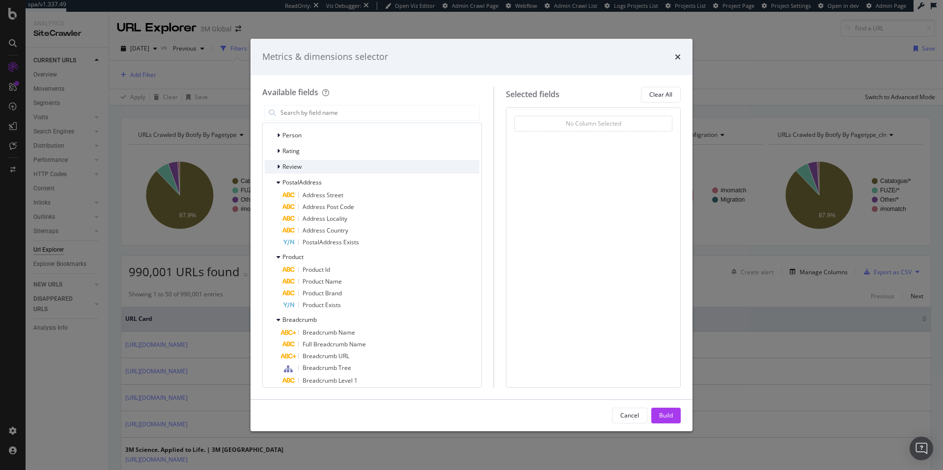
click at [318, 168] on div "Review" at bounding box center [372, 167] width 215 height 14
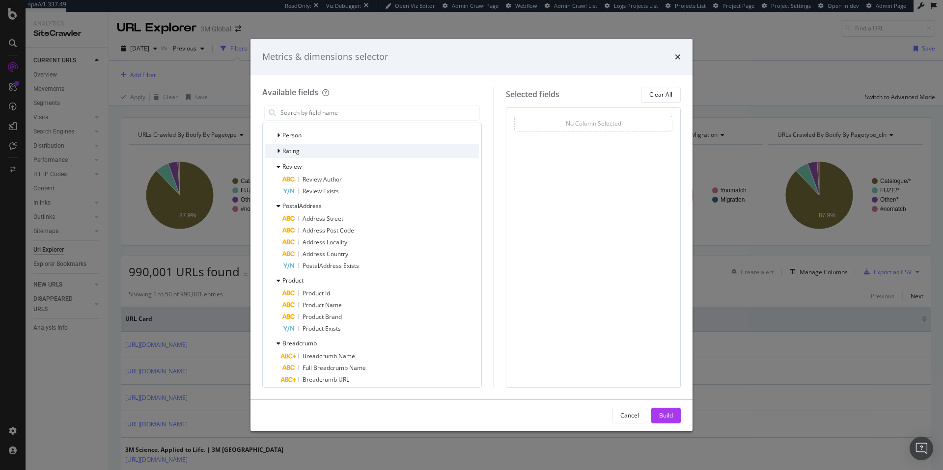
click at [317, 152] on div "Rating" at bounding box center [372, 151] width 215 height 14
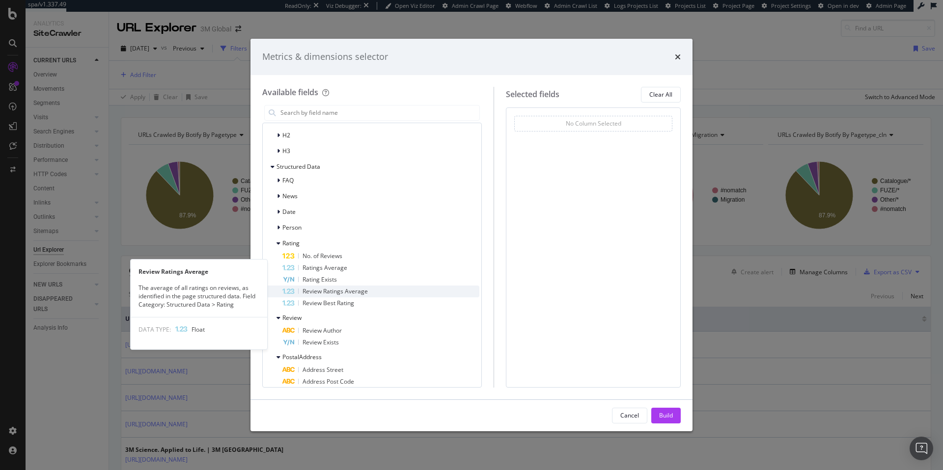
scroll to position [2692, 0]
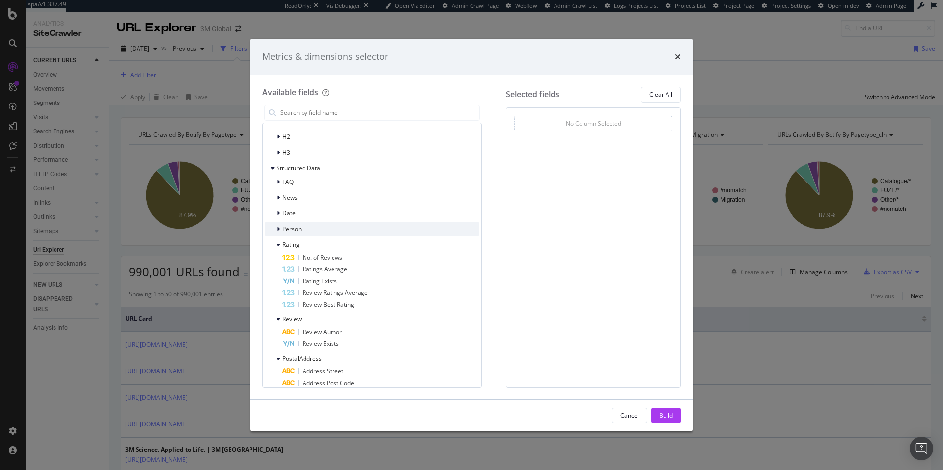
click at [312, 231] on div "Person" at bounding box center [372, 229] width 215 height 14
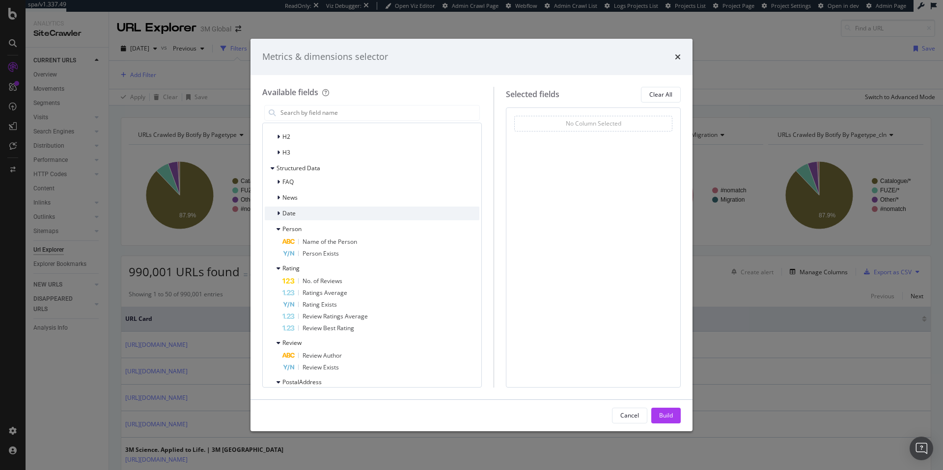
click at [313, 217] on div "Date" at bounding box center [372, 214] width 215 height 14
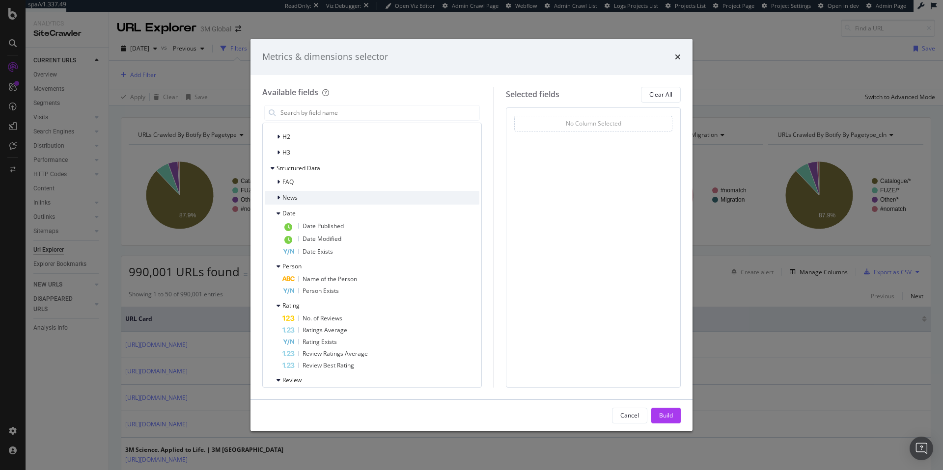
click at [314, 198] on div "News" at bounding box center [372, 198] width 215 height 14
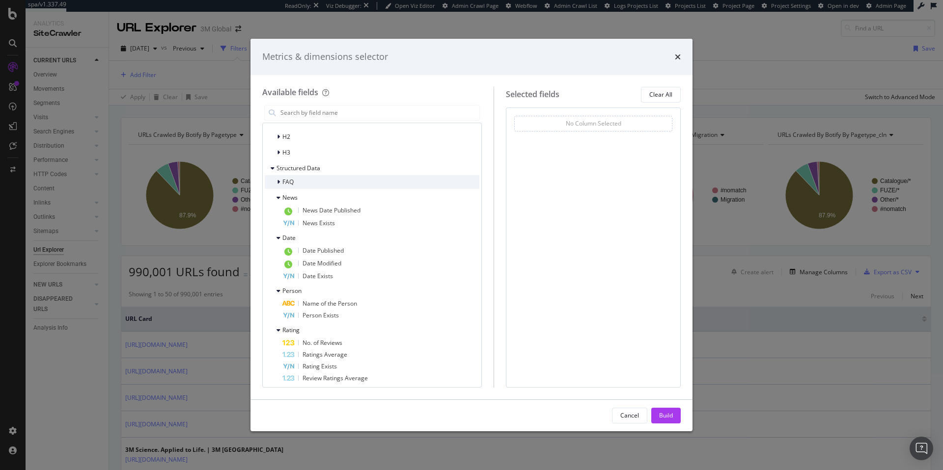
click at [315, 185] on div "FAQ" at bounding box center [372, 182] width 215 height 14
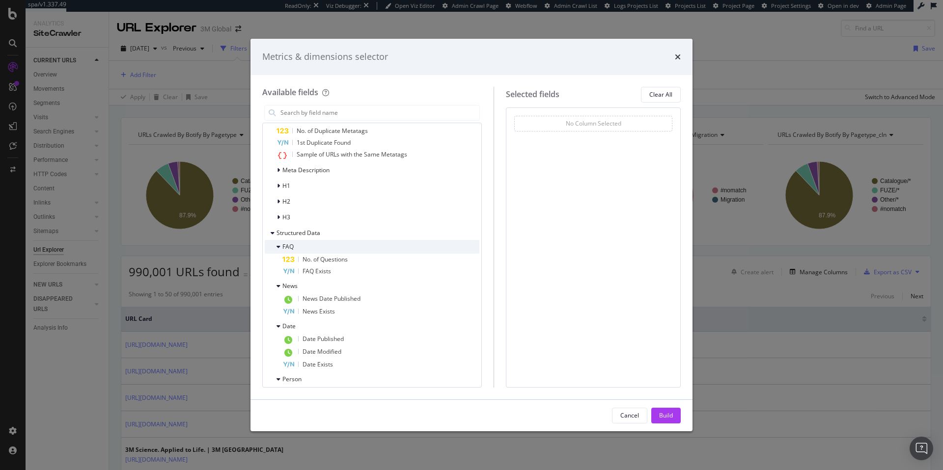
scroll to position [2627, 0]
click at [309, 218] on div "H3" at bounding box center [372, 218] width 215 height 14
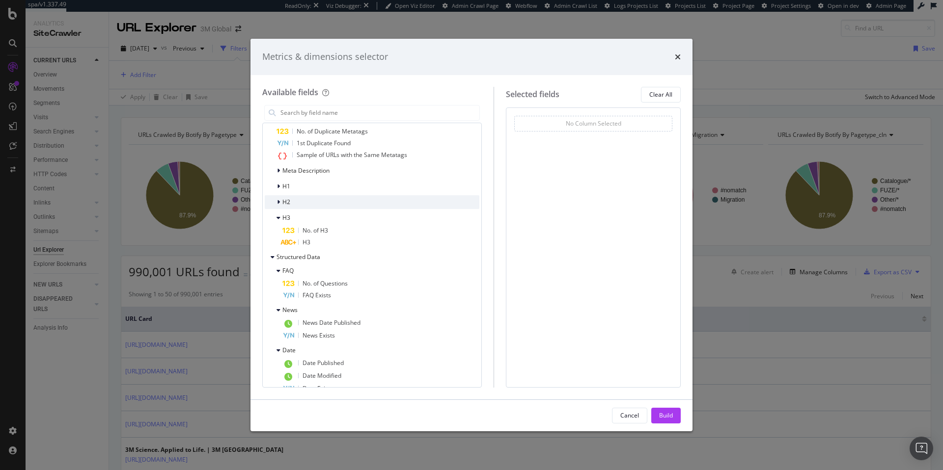
click at [309, 200] on div "H2" at bounding box center [372, 202] width 215 height 14
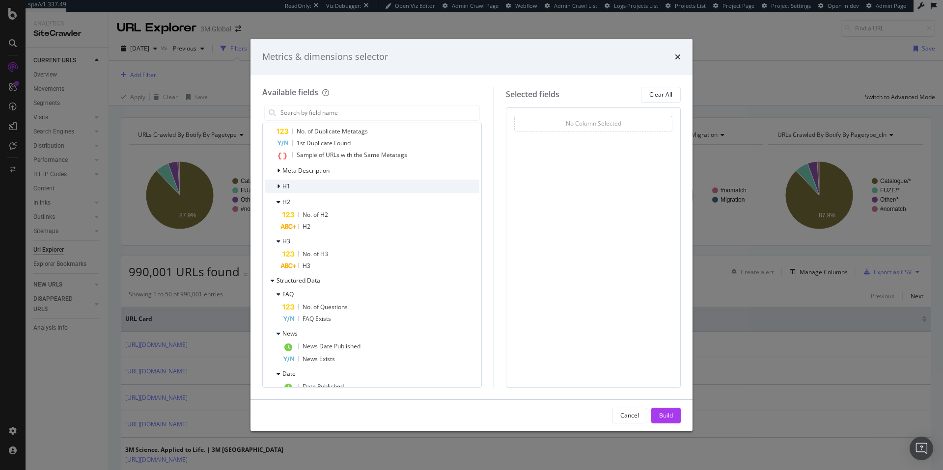
click at [309, 187] on div "H1" at bounding box center [372, 187] width 215 height 14
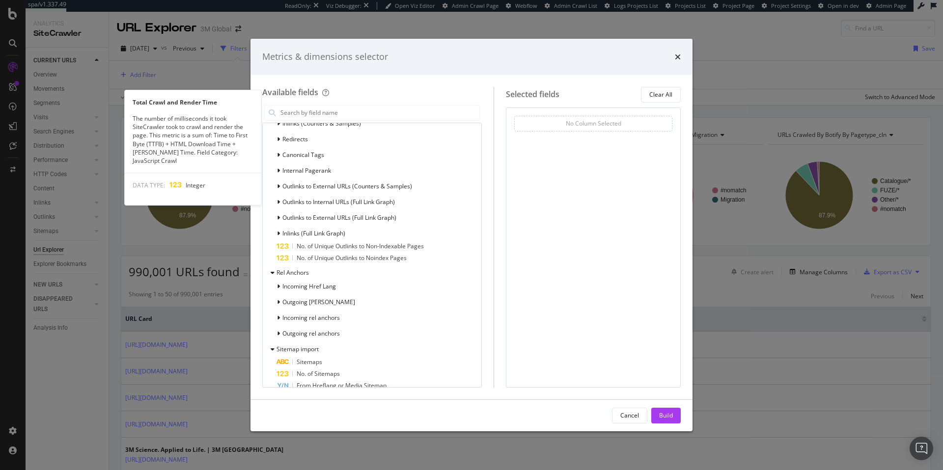
scroll to position [2076, 0]
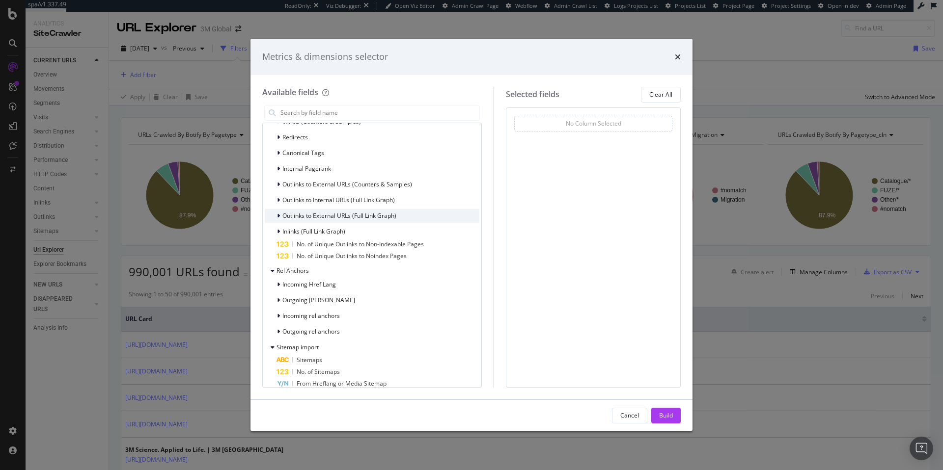
click at [309, 213] on span "Outlinks to External URLs (Full Link Graph)" at bounding box center [339, 216] width 114 height 8
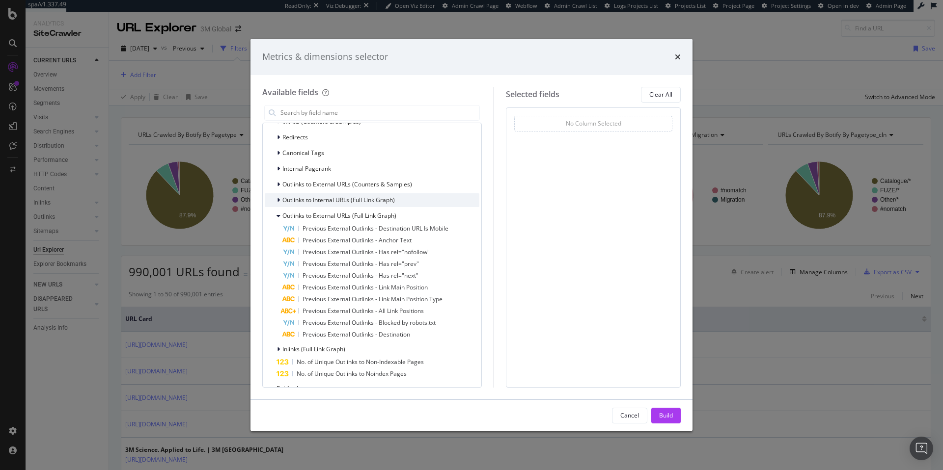
click at [315, 197] on span "Outlinks to Internal URLs (Full Link Graph)" at bounding box center [338, 200] width 112 height 8
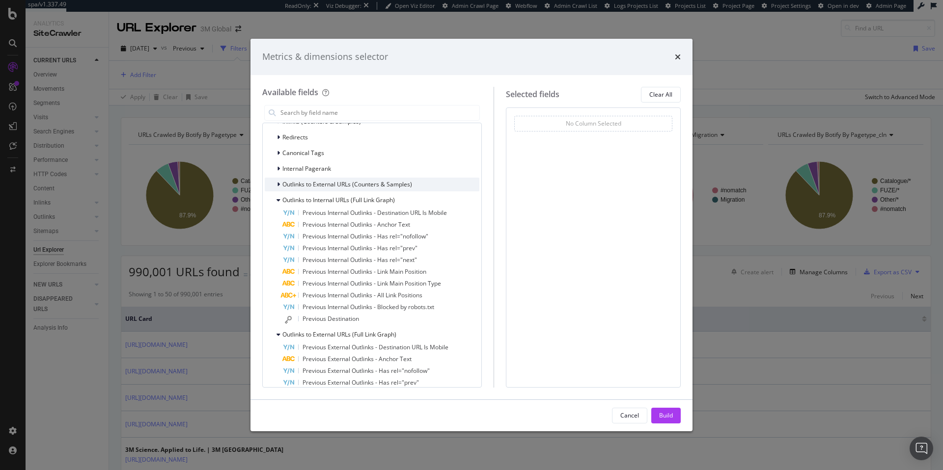
click at [317, 186] on span "Outlinks to External URLs (Counters & Samples)" at bounding box center [347, 184] width 130 height 8
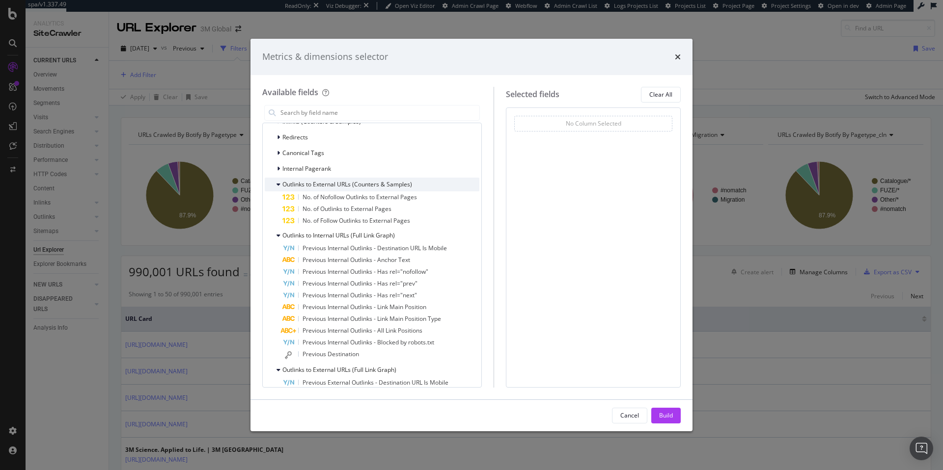
click at [317, 186] on span "Outlinks to External URLs (Counters & Samples)" at bounding box center [347, 184] width 130 height 8
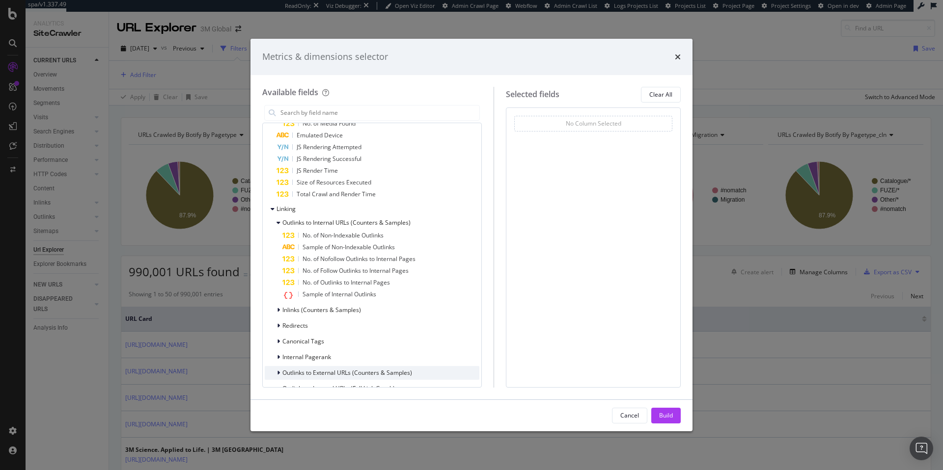
scroll to position [1864, 0]
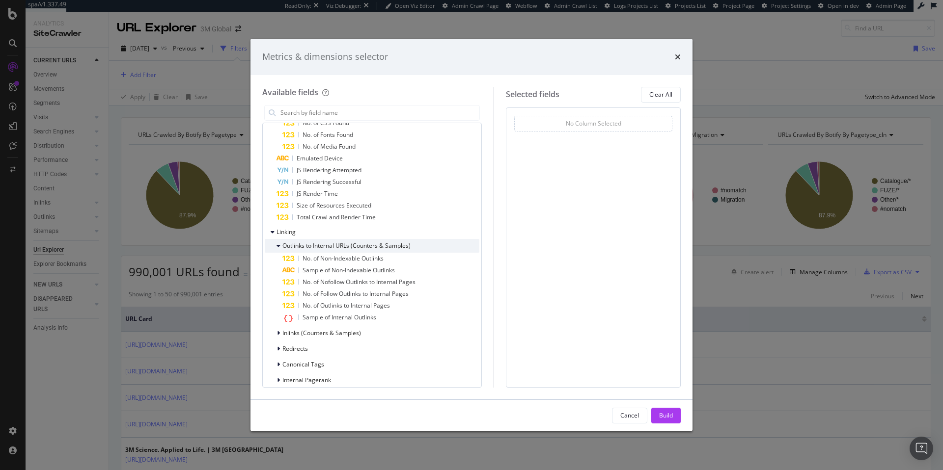
click at [308, 247] on span "Outlinks to Internal URLs (Counters & Samples)" at bounding box center [346, 246] width 128 height 8
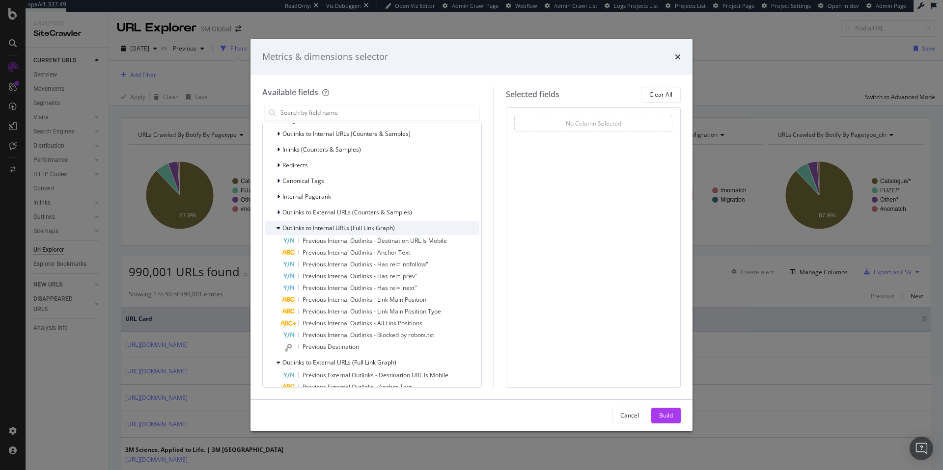
scroll to position [1982, 0]
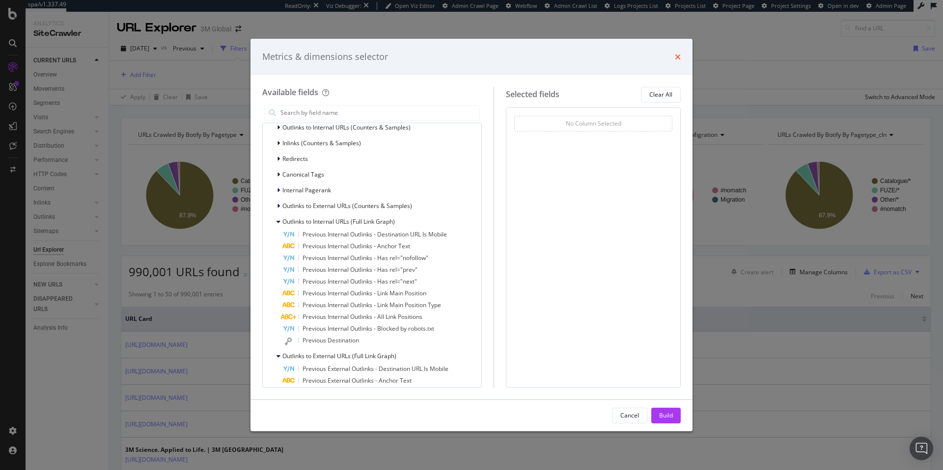
click at [676, 55] on icon "times" at bounding box center [678, 57] width 6 height 8
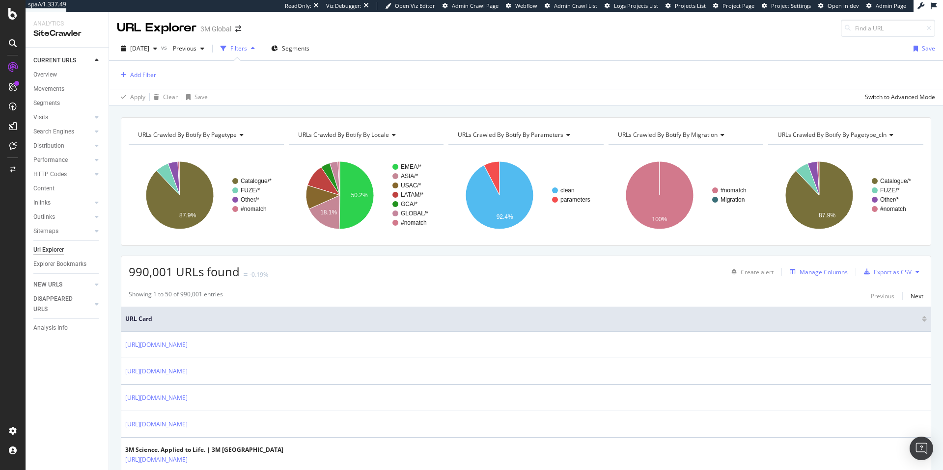
click at [810, 272] on div "Manage Columns" at bounding box center [823, 272] width 48 height 8
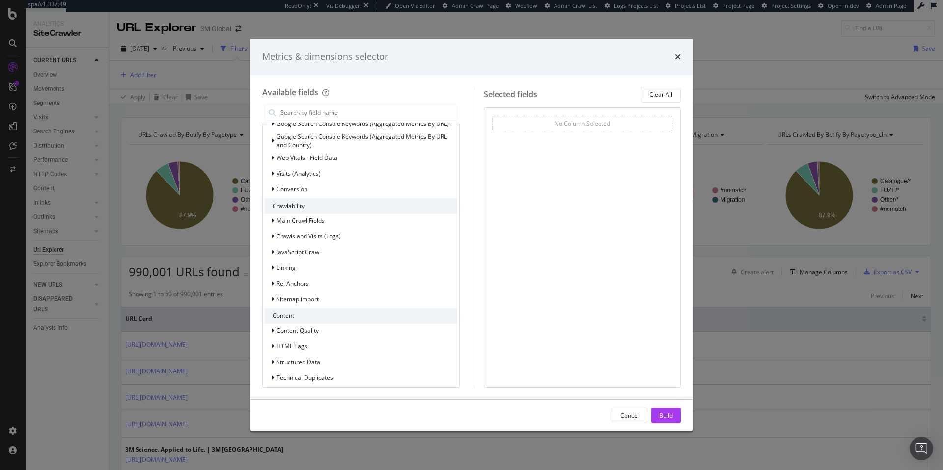
scroll to position [78, 0]
click at [285, 264] on span "Linking" at bounding box center [285, 267] width 19 height 8
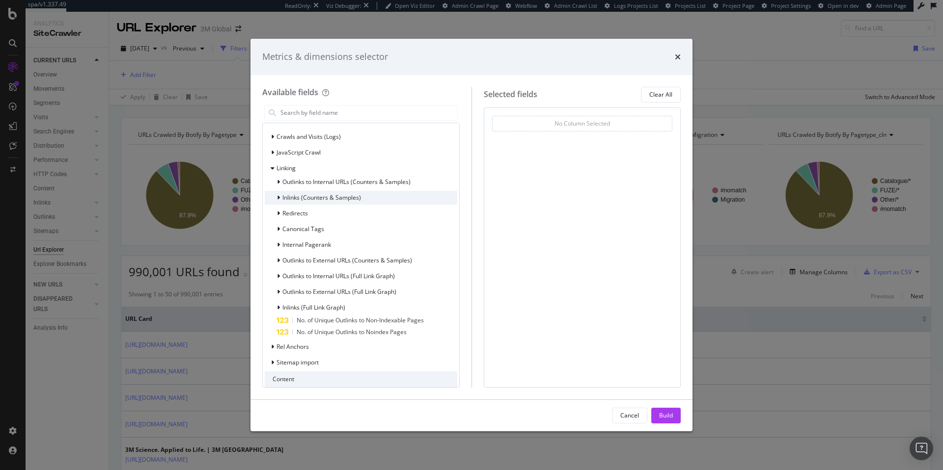
scroll to position [177, 0]
